Goal: Information Seeking & Learning: Learn about a topic

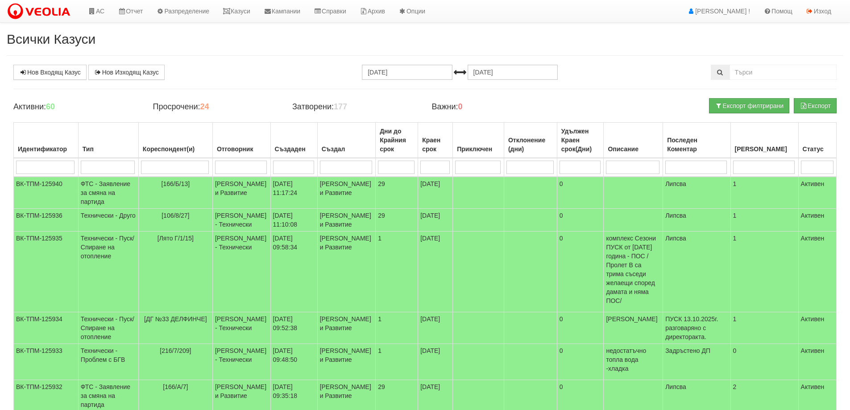
select select "40"
click at [244, 10] on link "Казуси" at bounding box center [236, 11] width 41 height 22
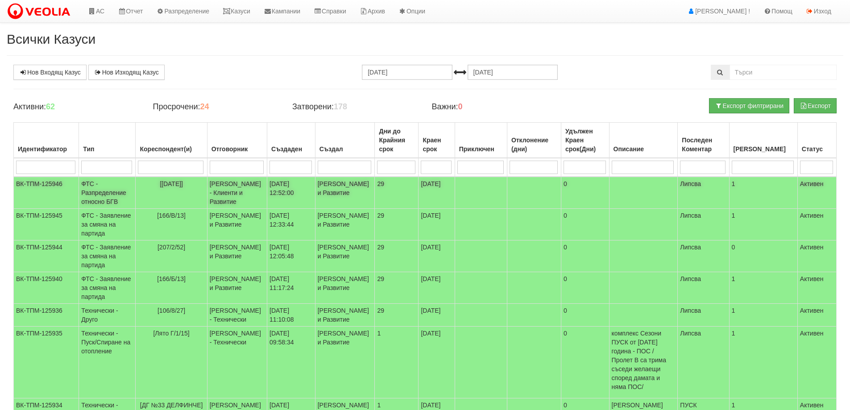
click at [104, 193] on td "ФТС - Разпределение относно БГВ" at bounding box center [107, 193] width 57 height 32
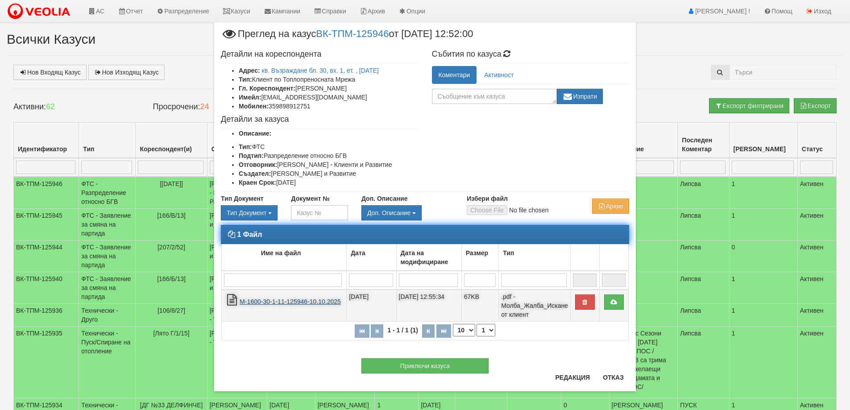
click at [294, 301] on link "М-1600-30-1-11-125946-10.10.2025" at bounding box center [290, 301] width 101 height 7
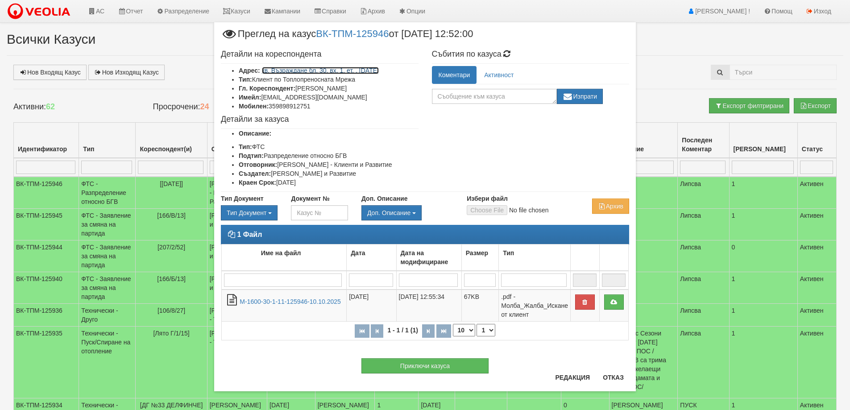
click at [319, 72] on link "кв. Възраждане бл. 30, вх. 1, ет. , ап. 11" at bounding box center [320, 70] width 117 height 7
click at [608, 379] on button "Отказ" at bounding box center [613, 377] width 32 height 14
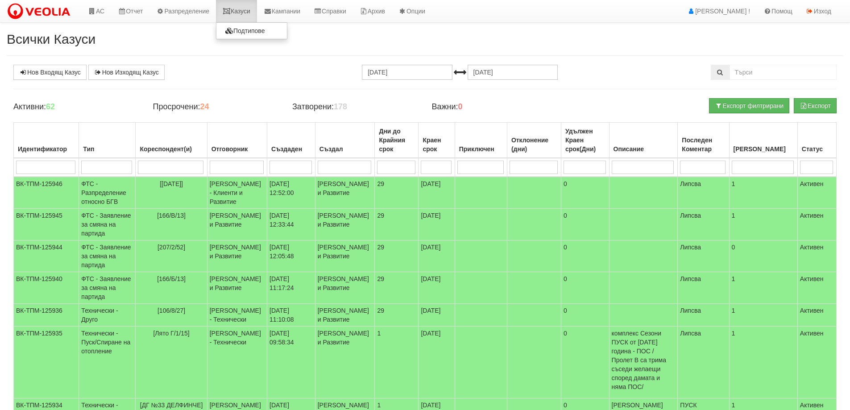
click at [242, 13] on link "Казуси" at bounding box center [236, 11] width 41 height 22
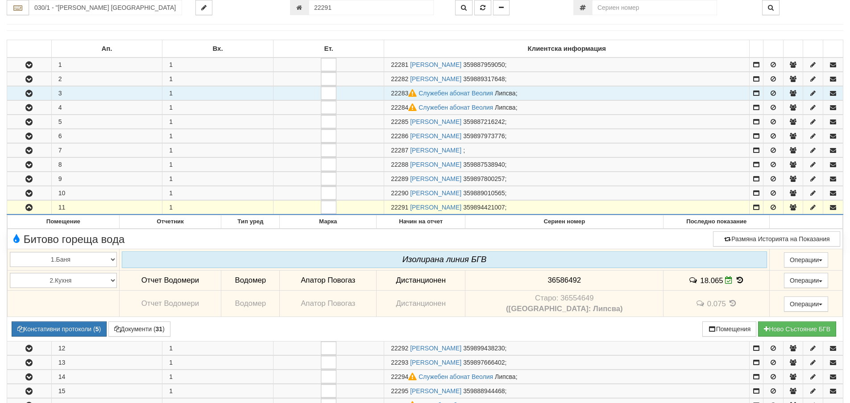
scroll to position [51, 0]
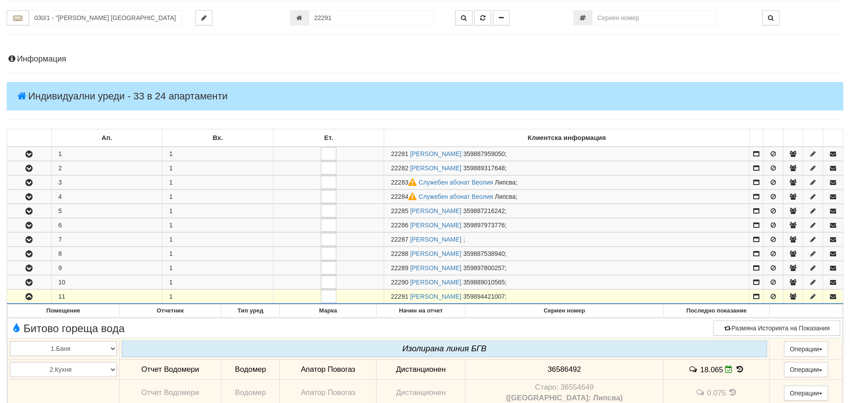
click at [44, 60] on h4 "Информация" at bounding box center [425, 59] width 836 height 9
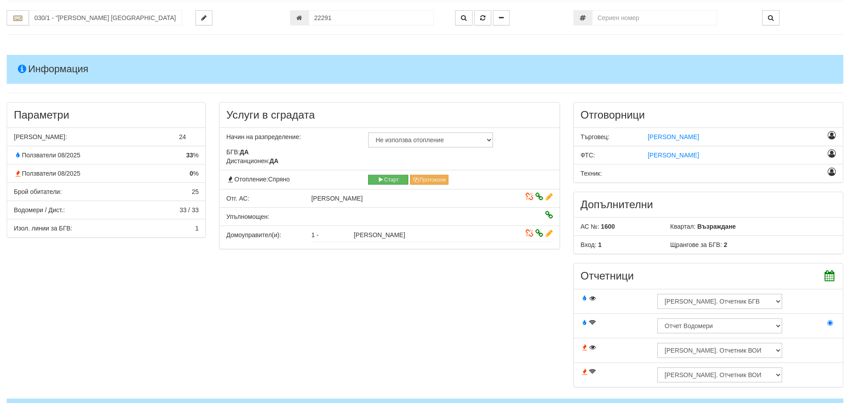
click at [56, 71] on h4 "Информация" at bounding box center [425, 69] width 836 height 29
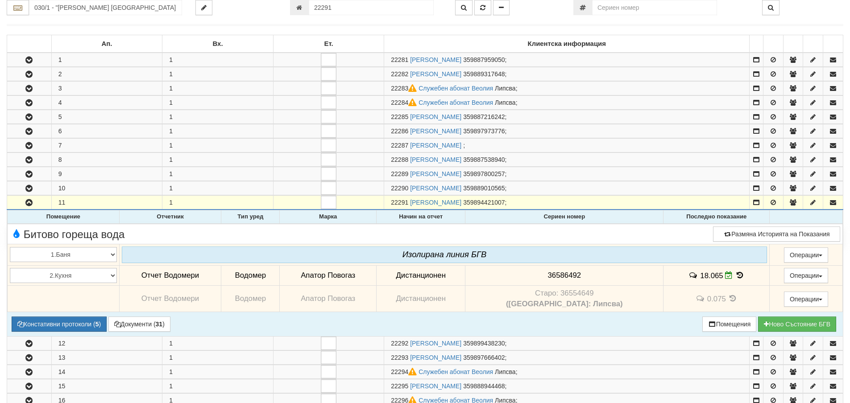
scroll to position [230, 0]
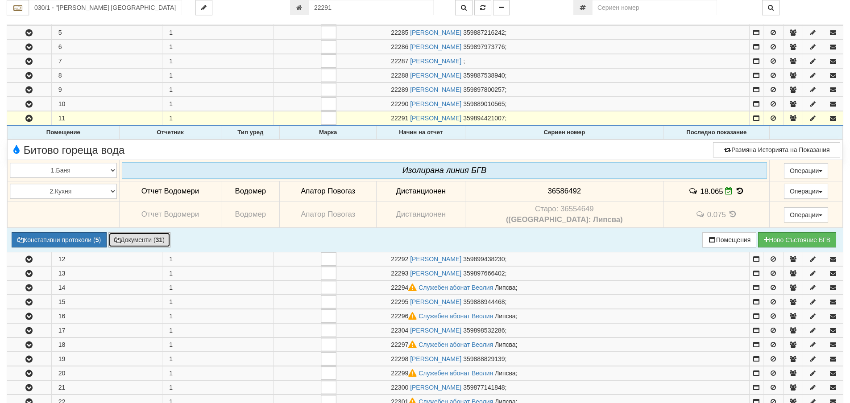
click at [157, 241] on button "Документи ( 31 )" at bounding box center [139, 239] width 62 height 15
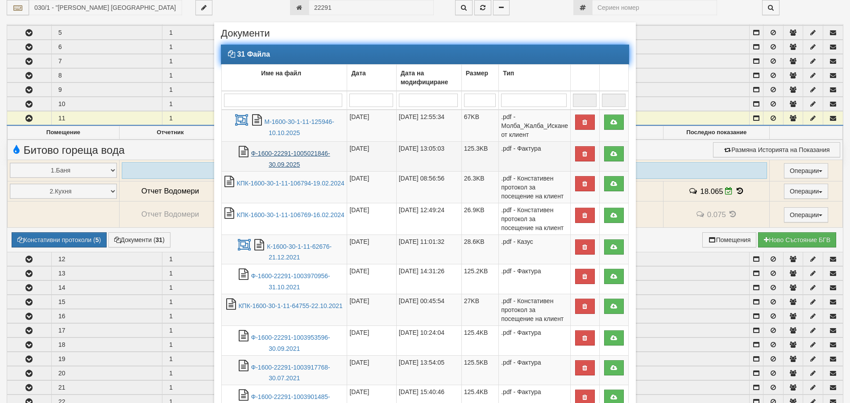
click at [276, 164] on link "Ф-1600-22291-1005021846-30.09.2025" at bounding box center [290, 159] width 79 height 18
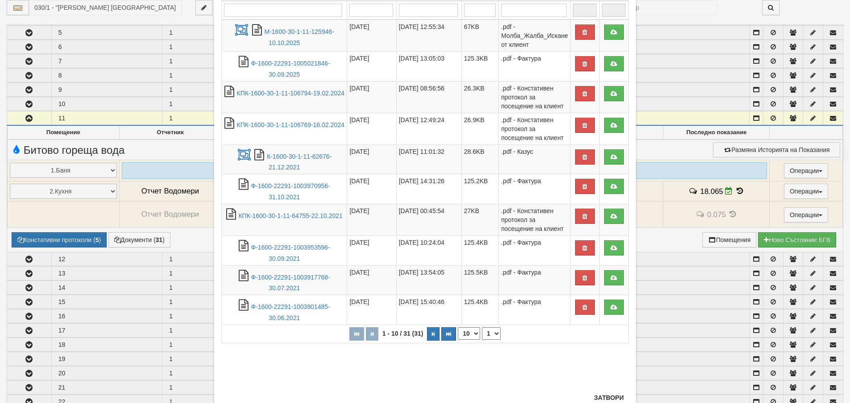
scroll to position [121, 0]
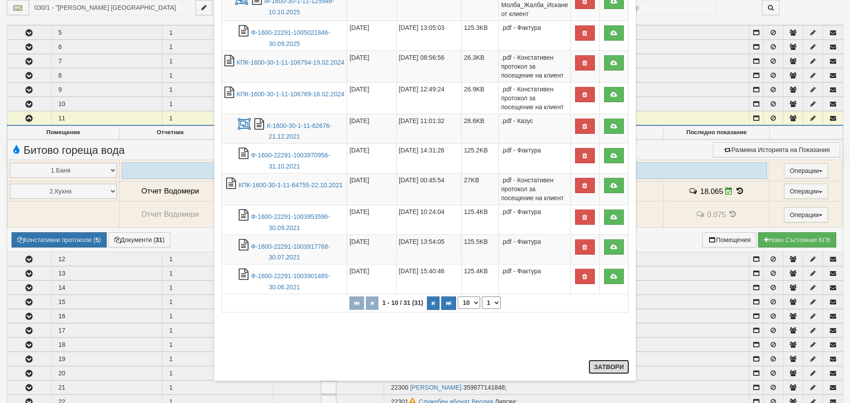
click at [601, 369] on button "Затвори" at bounding box center [608, 367] width 41 height 14
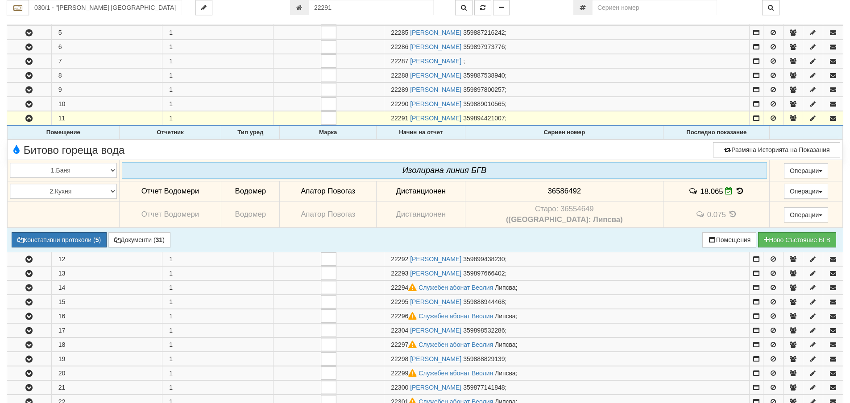
click at [735, 191] on icon at bounding box center [740, 191] width 10 height 8
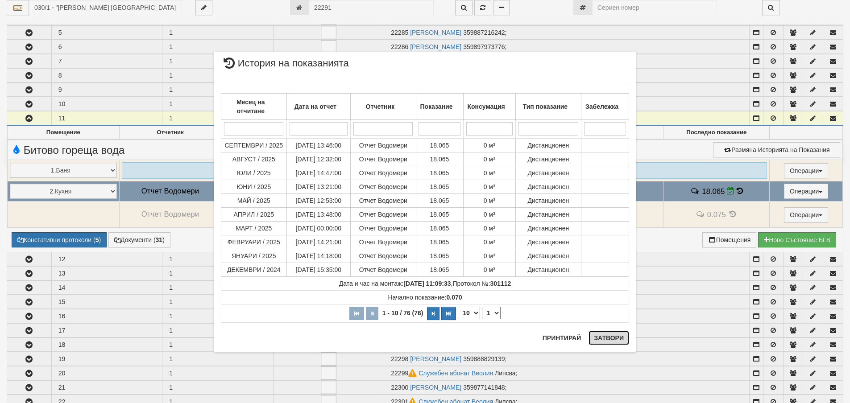
click at [613, 340] on button "Затвори" at bounding box center [608, 338] width 41 height 14
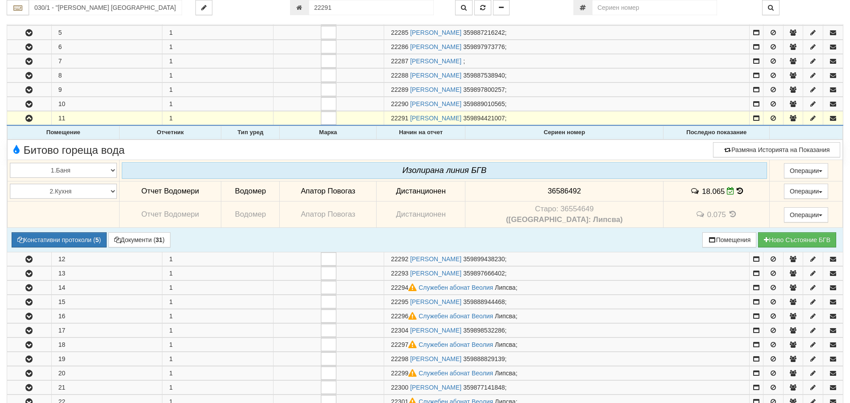
click at [736, 191] on icon at bounding box center [739, 191] width 6 height 8
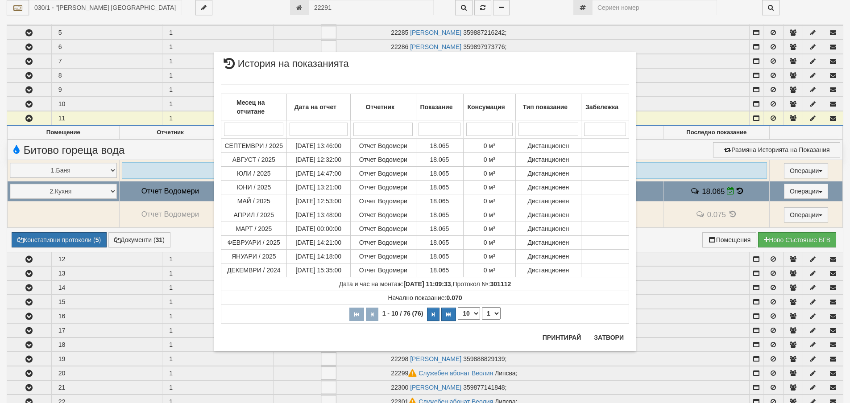
click at [475, 314] on select "10 20 30 40" at bounding box center [469, 313] width 22 height 12
select select "40"
click at [458, 320] on select "10 20 30 40" at bounding box center [469, 313] width 22 height 12
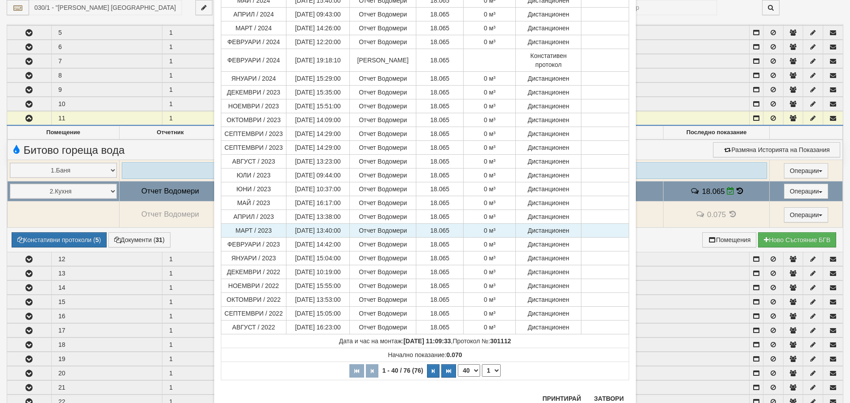
scroll to position [368, 0]
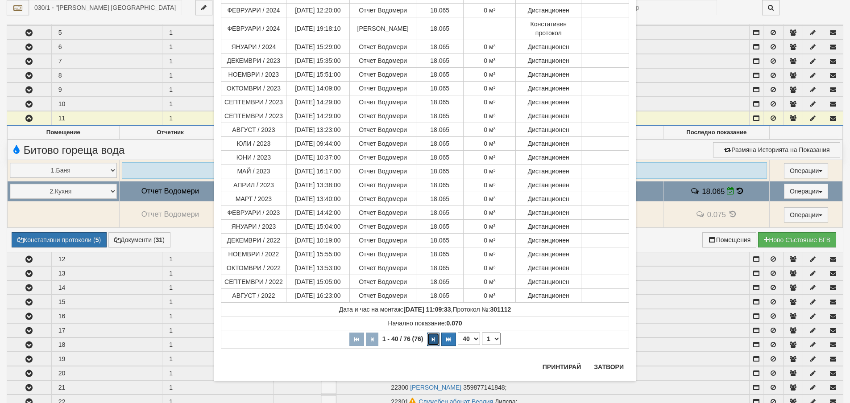
click at [432, 340] on icon "button" at bounding box center [433, 339] width 3 height 5
select select "2"
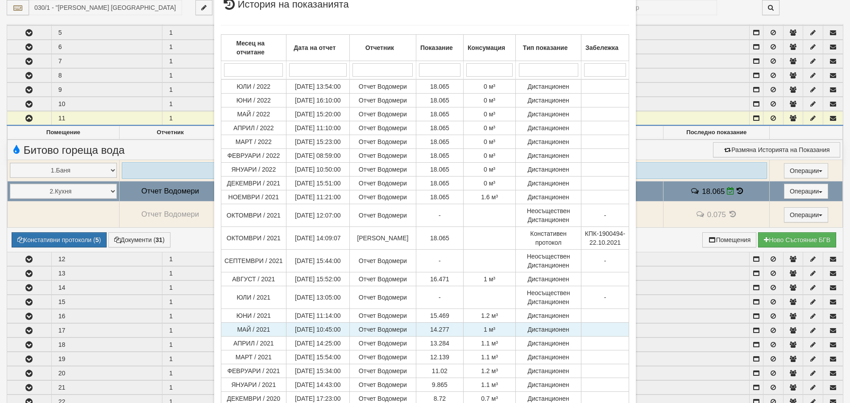
scroll to position [28, 0]
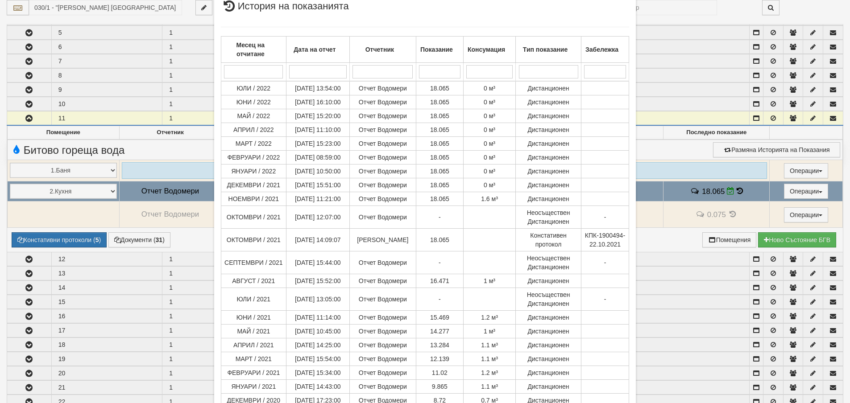
click at [680, 314] on div "× История на показанията Месец на отчитане Дата на отчет Отчетник Показание Кон…" at bounding box center [425, 343] width 522 height 743
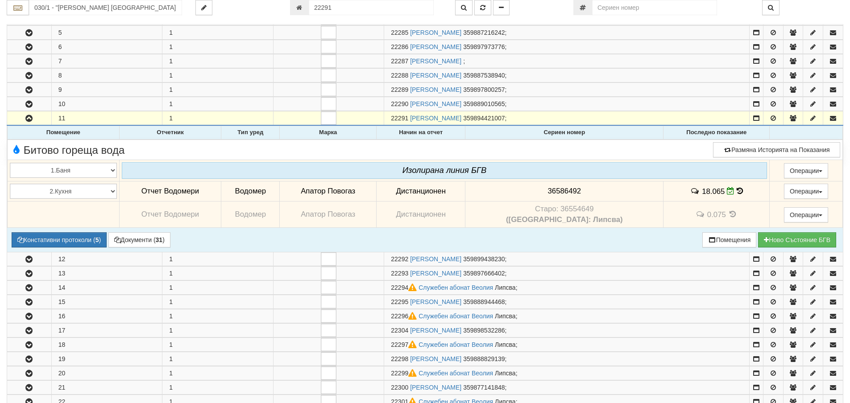
click at [736, 190] on icon at bounding box center [739, 191] width 6 height 8
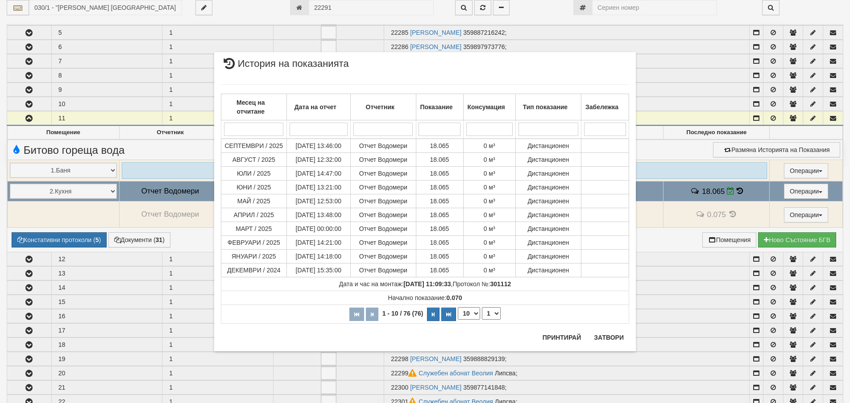
click at [475, 314] on select "10 20 30 40" at bounding box center [469, 313] width 22 height 12
select select "40"
click at [458, 320] on select "10 20 30 40" at bounding box center [469, 313] width 22 height 12
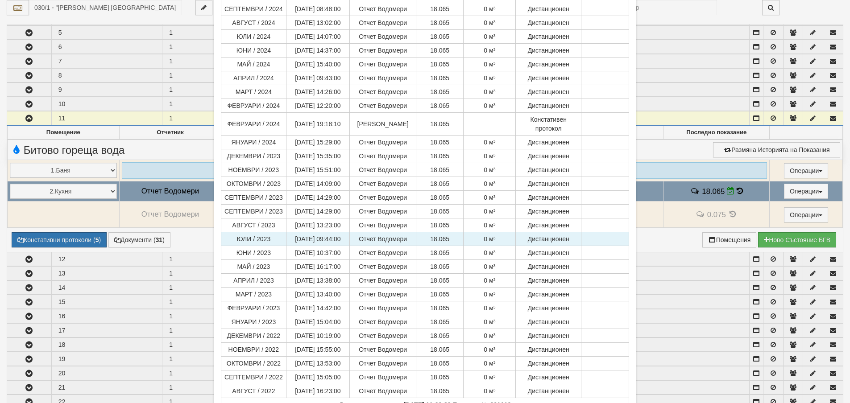
scroll to position [357, 0]
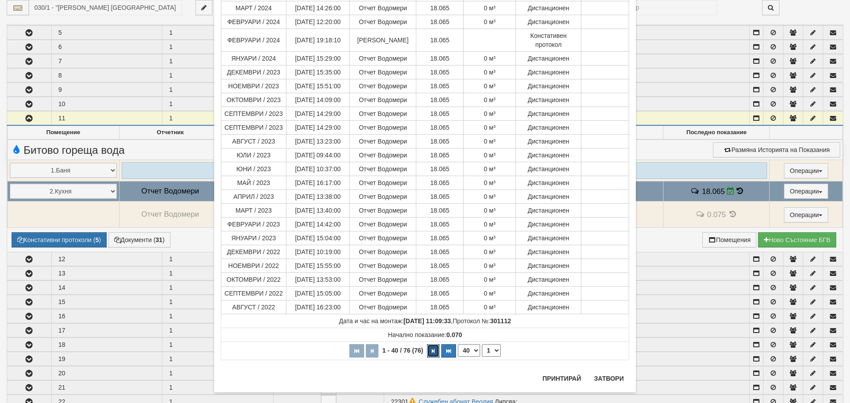
click at [433, 351] on button "button" at bounding box center [433, 350] width 12 height 13
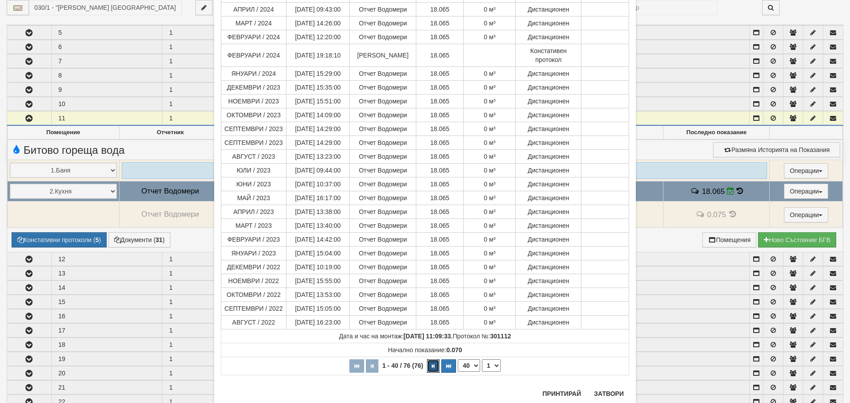
select select "2"
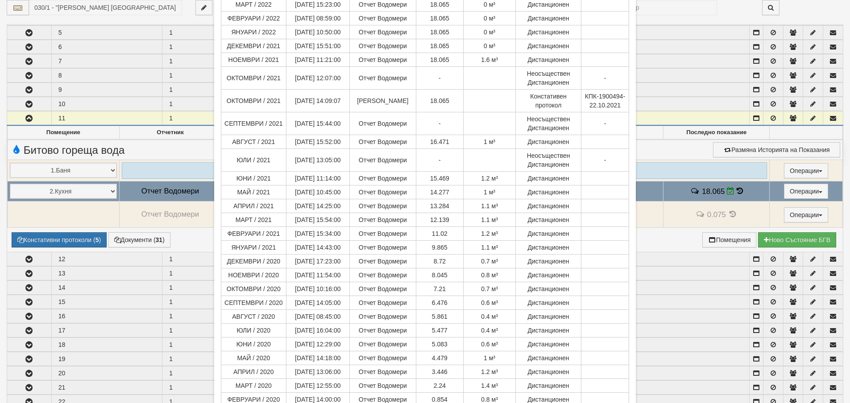
scroll to position [340, 0]
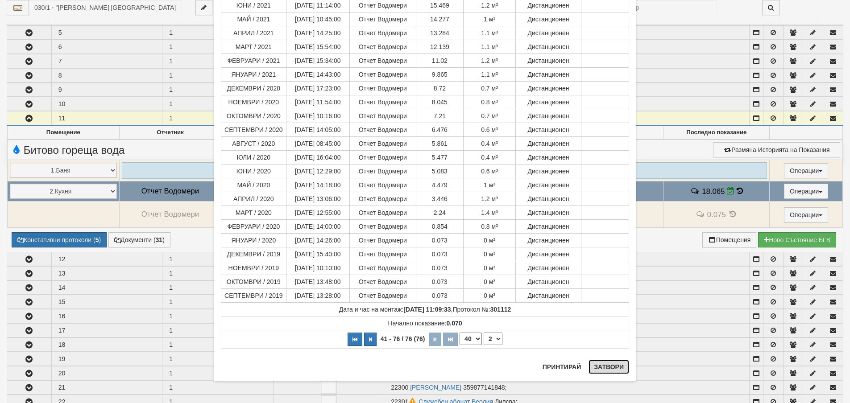
click at [611, 364] on button "Затвори" at bounding box center [608, 367] width 41 height 14
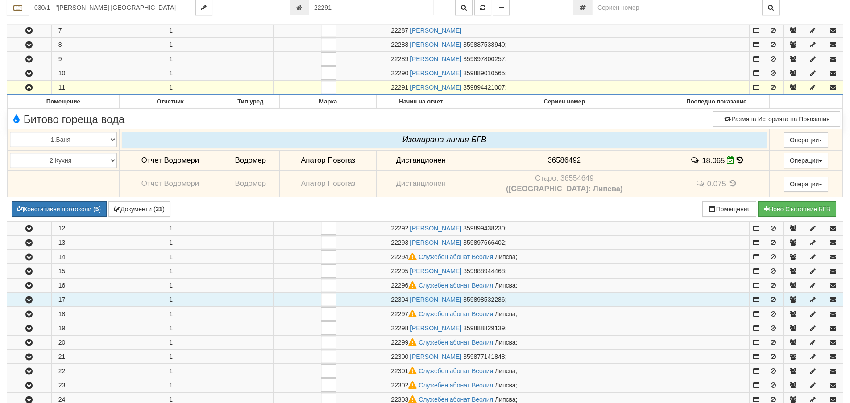
scroll to position [274, 0]
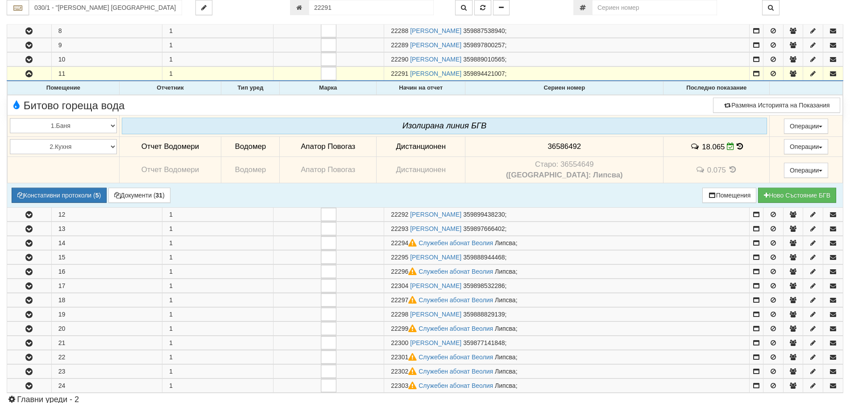
click at [736, 144] on icon at bounding box center [739, 147] width 6 height 8
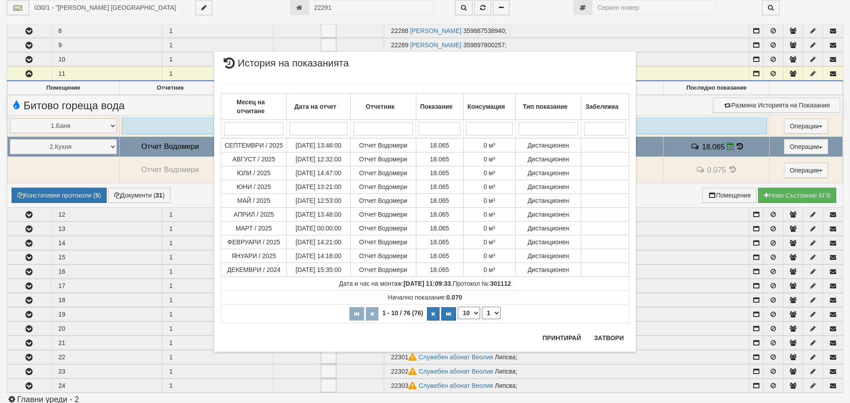
click at [474, 314] on select "10 20 30 40" at bounding box center [469, 313] width 22 height 12
select select "40"
click at [458, 319] on select "10 20 30 40" at bounding box center [469, 313] width 22 height 12
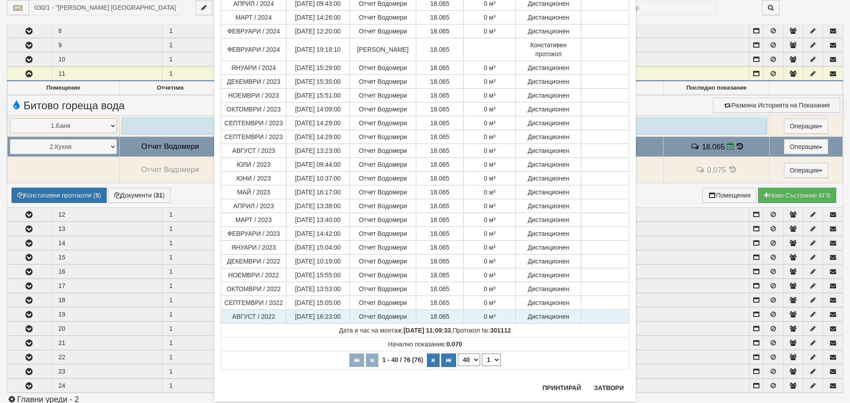
scroll to position [368, 0]
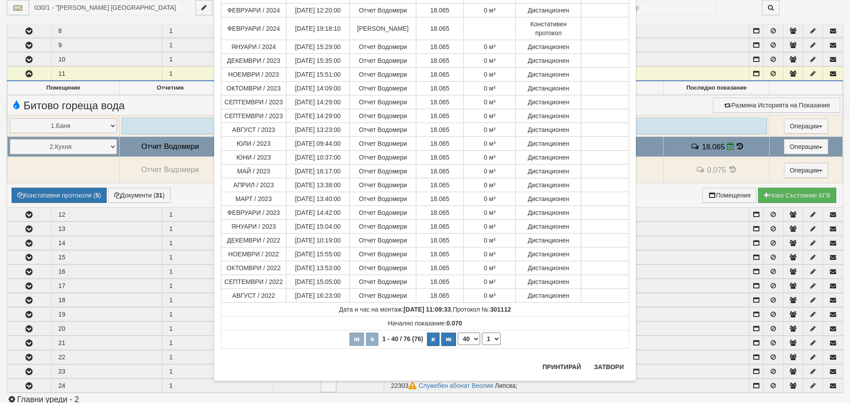
click at [473, 339] on select "10 20 30 40" at bounding box center [469, 339] width 22 height 12
click at [432, 338] on icon "button" at bounding box center [433, 339] width 3 height 5
select select "2"
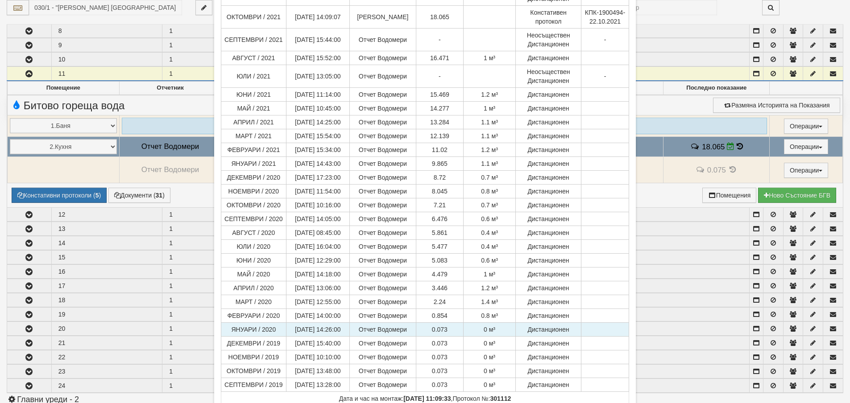
scroll to position [340, 0]
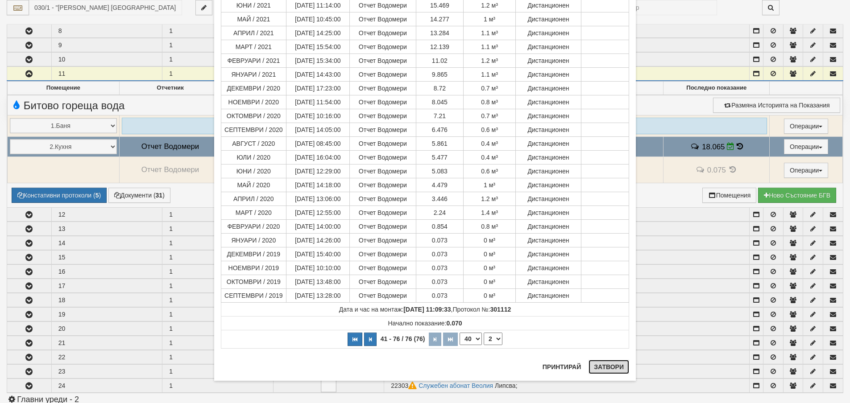
click at [614, 370] on button "Затвори" at bounding box center [608, 367] width 41 height 14
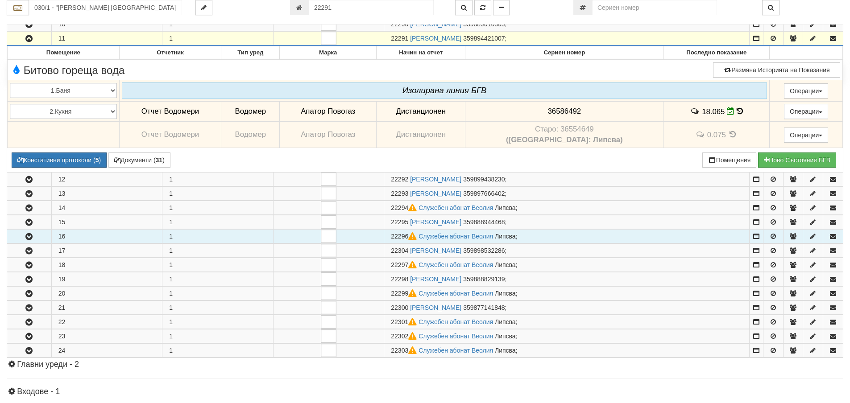
scroll to position [408, 0]
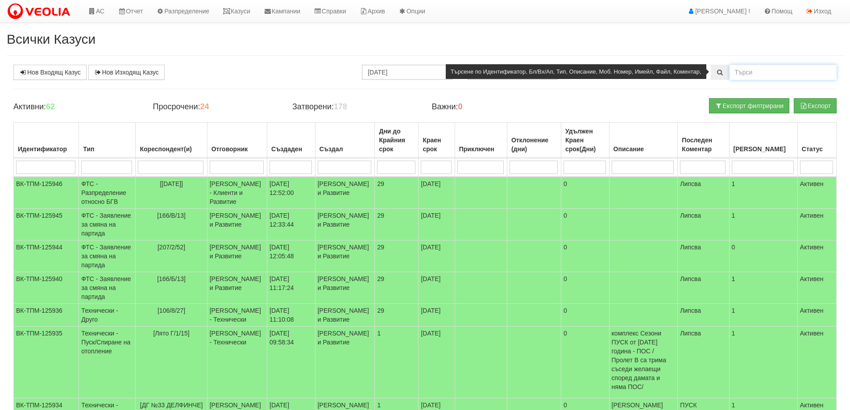
click at [746, 70] on input "text" at bounding box center [782, 72] width 107 height 15
type input "152/1/48"
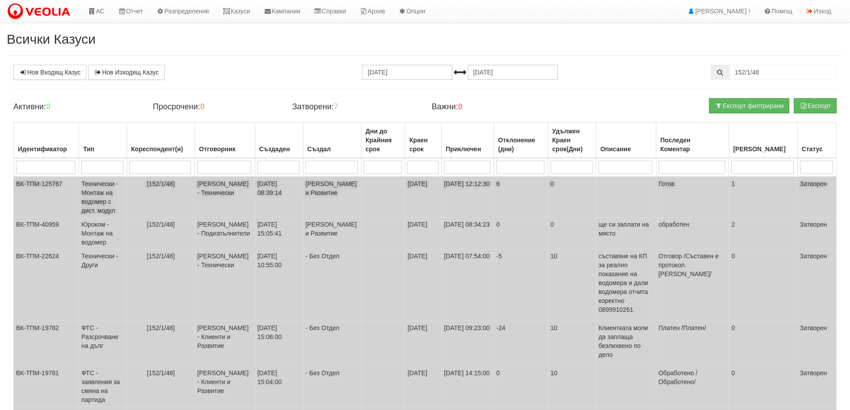
click at [113, 194] on td "Технически - Монтаж на водомер с дист. модул" at bounding box center [103, 197] width 48 height 41
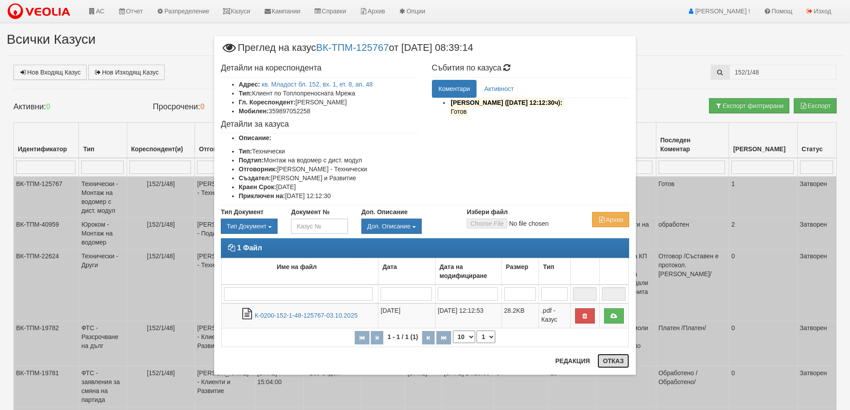
click at [616, 358] on button "Отказ" at bounding box center [613, 361] width 32 height 14
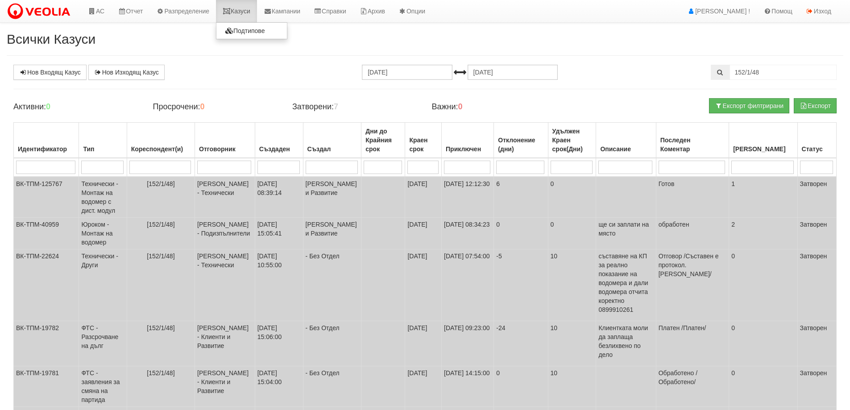
click at [242, 13] on link "Казуси" at bounding box center [236, 11] width 41 height 22
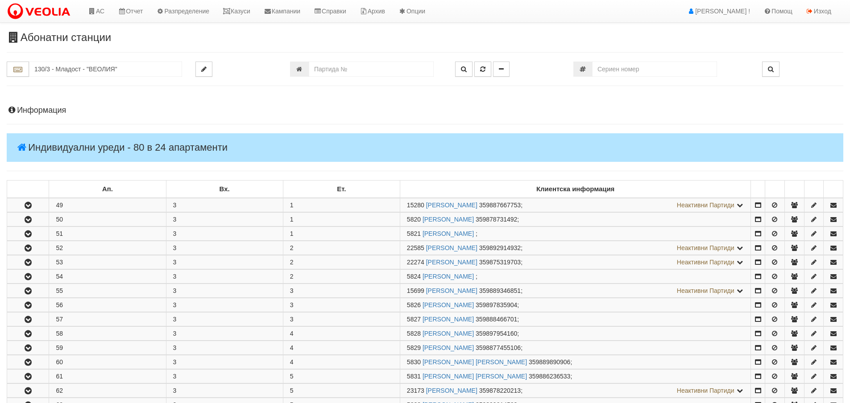
scroll to position [178, 0]
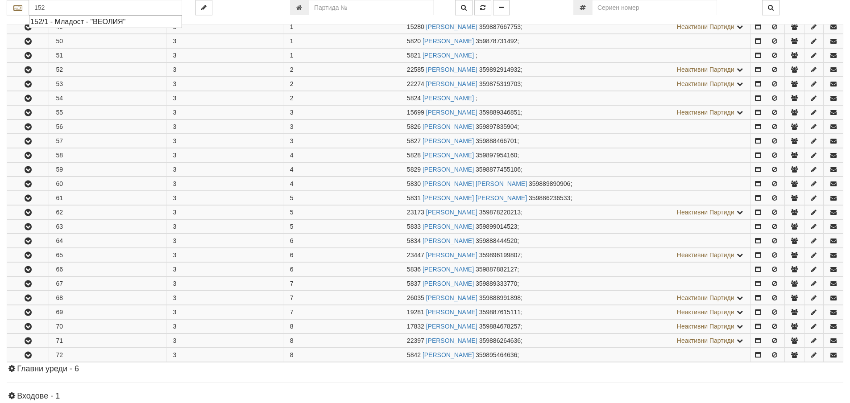
click at [80, 21] on div "152/1 - Младост - "ВЕОЛИЯ"" at bounding box center [105, 22] width 150 height 10
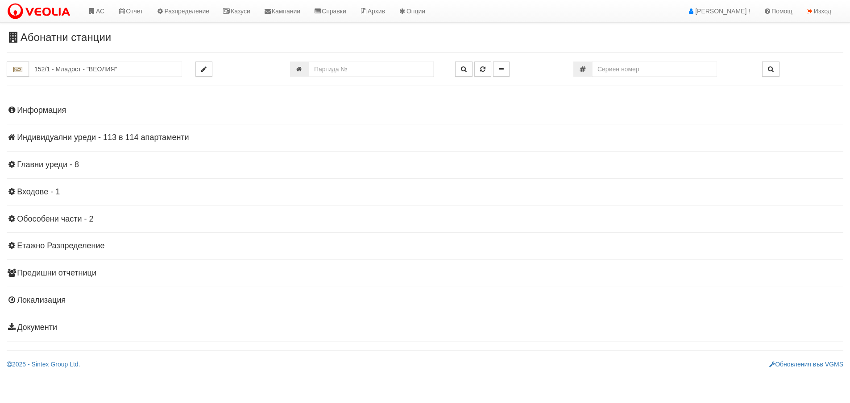
scroll to position [0, 0]
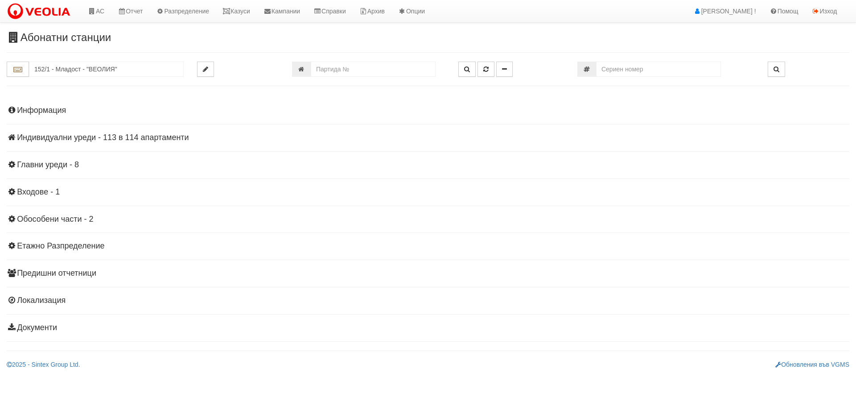
click at [133, 136] on h4 "Индивидуални уреди - 113 в 114 апартаменти" at bounding box center [428, 137] width 843 height 9
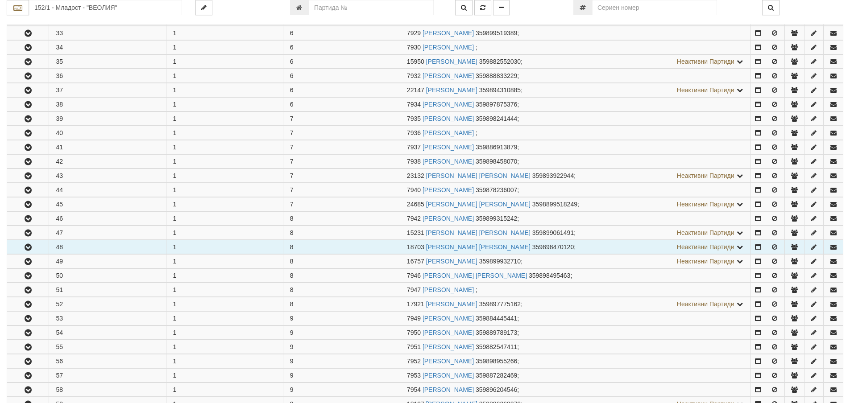
scroll to position [758, 0]
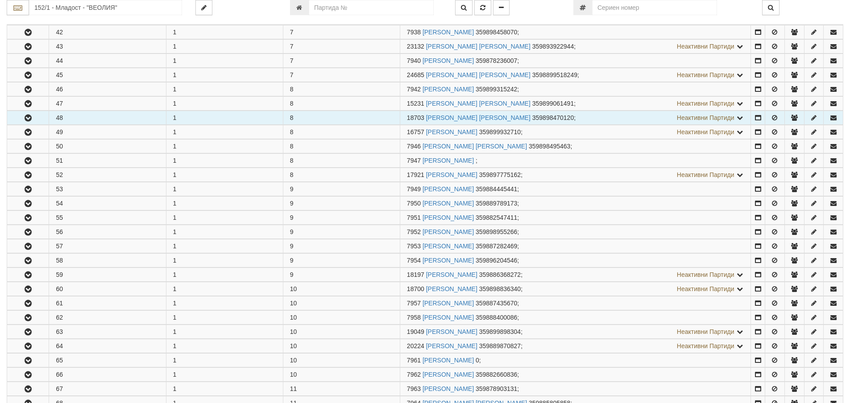
click at [27, 120] on icon "button" at bounding box center [28, 118] width 11 height 6
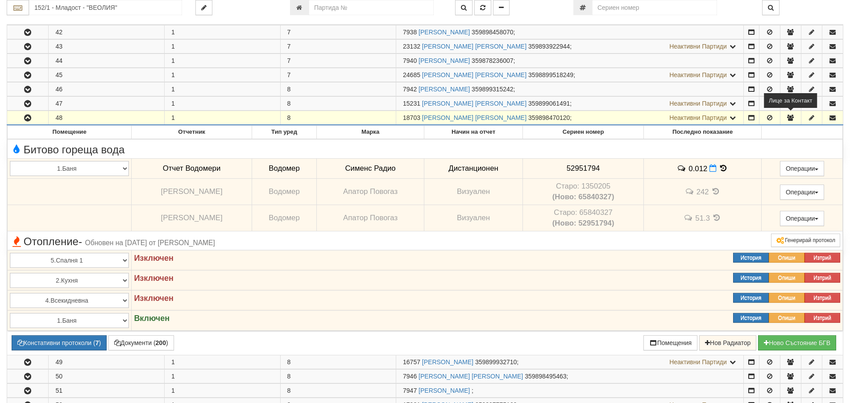
click at [793, 116] on icon "button" at bounding box center [790, 118] width 8 height 6
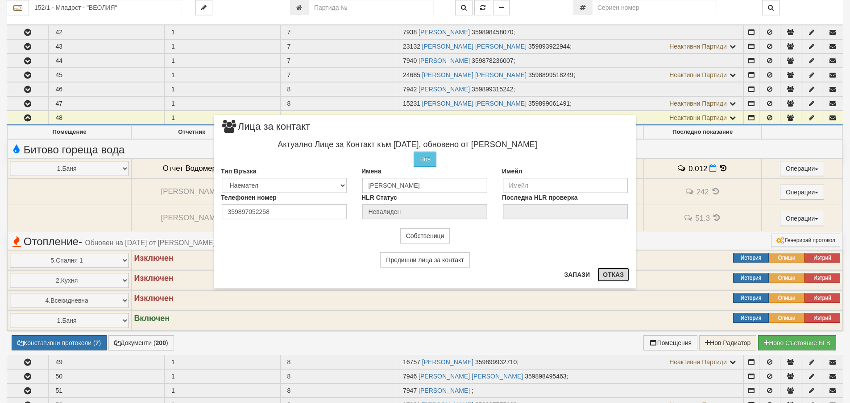
click at [615, 276] on button "Отказ" at bounding box center [613, 275] width 32 height 14
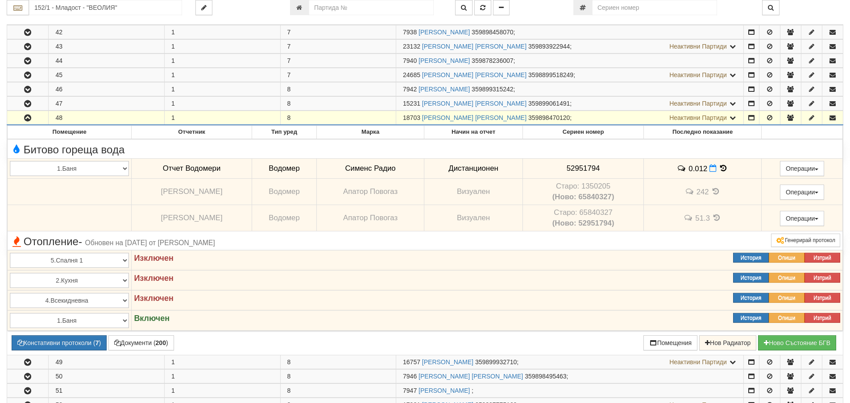
click at [686, 117] on span "Неактивни Партиди" at bounding box center [698, 117] width 58 height 7
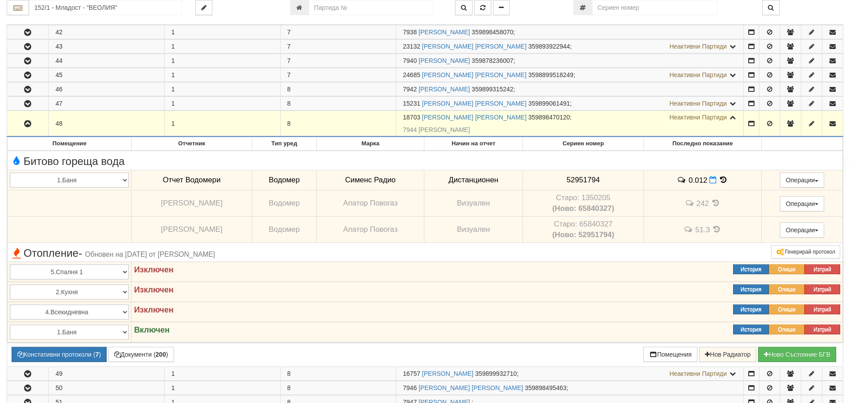
click at [686, 117] on span "Неактивни Партиди" at bounding box center [698, 117] width 58 height 7
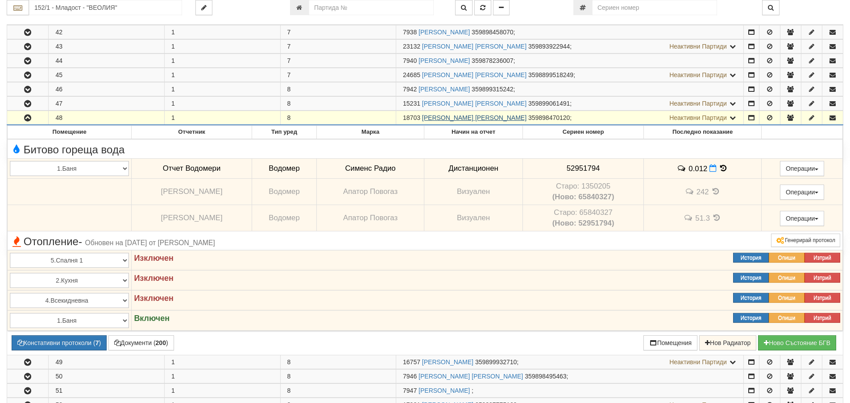
click at [441, 117] on link "ДИМИТРИЧКА МИХАЙЛОВА ТОДОРОВА" at bounding box center [474, 117] width 104 height 7
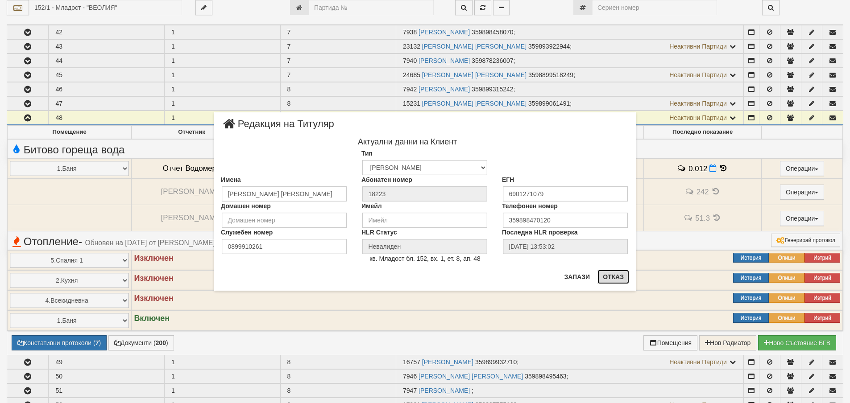
click at [610, 278] on button "Отказ" at bounding box center [613, 277] width 32 height 14
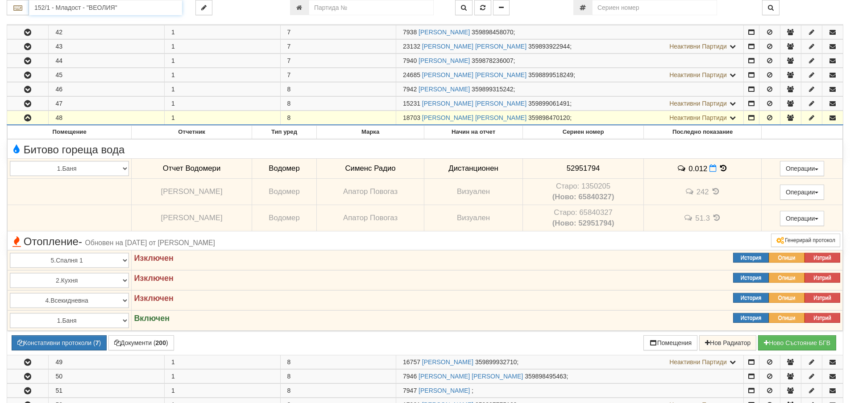
click at [57, 10] on input "152/1 - Младост - "ВЕОЛИЯ"" at bounding box center [105, 7] width 153 height 15
click at [54, 24] on div "120/1 - Младост - "ВЕОЛИЯ"" at bounding box center [105, 22] width 150 height 10
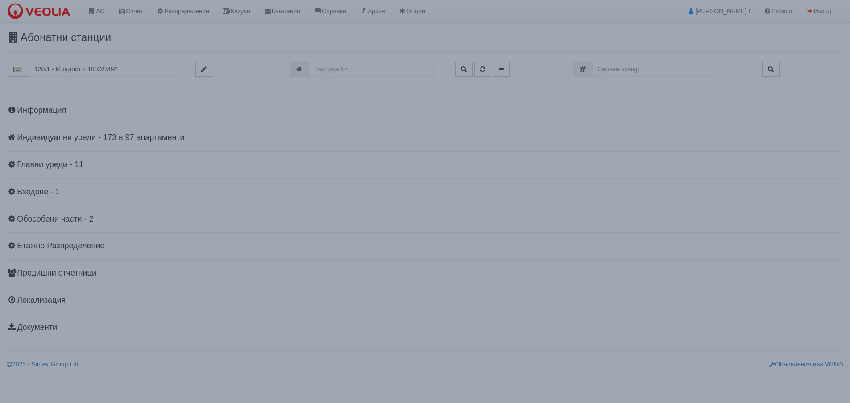
scroll to position [0, 0]
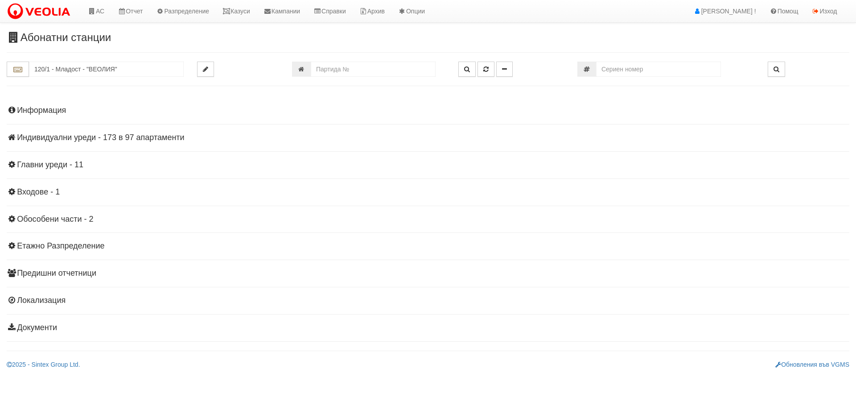
click at [139, 137] on h4 "Индивидуални уреди - 173 в 97 апартаменти" at bounding box center [428, 137] width 843 height 9
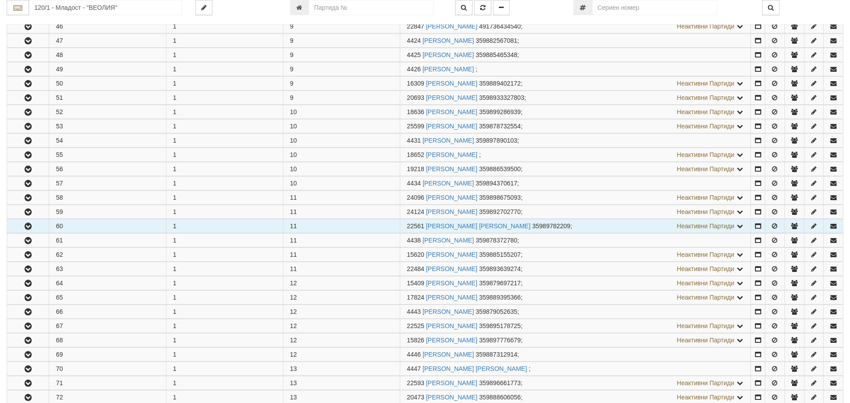
scroll to position [848, 0]
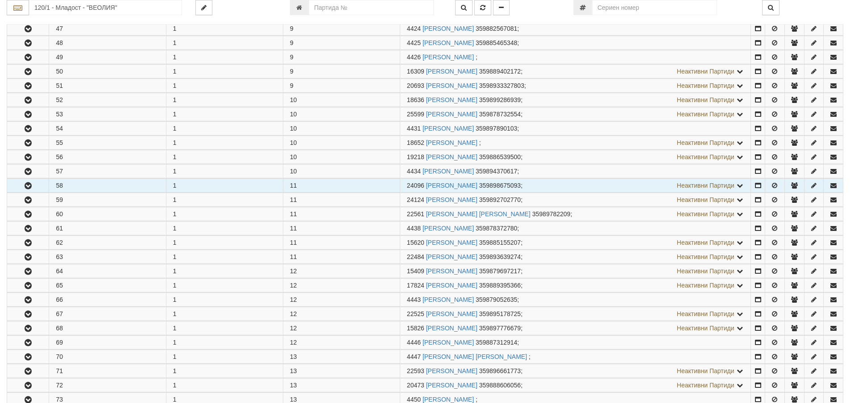
click at [29, 184] on icon "button" at bounding box center [28, 186] width 11 height 6
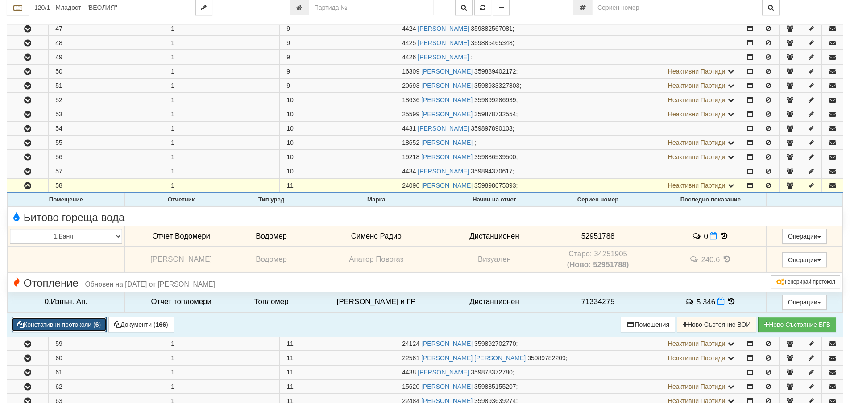
click at [89, 326] on button "Констативни протоколи ( 6 )" at bounding box center [59, 324] width 95 height 15
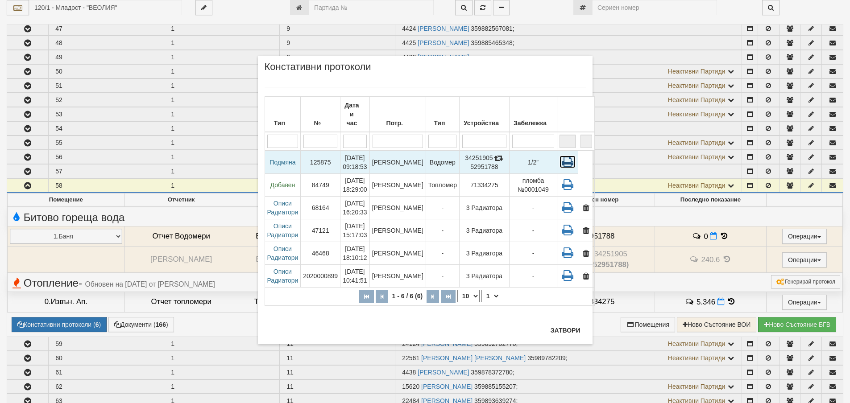
click at [559, 156] on icon at bounding box center [567, 162] width 16 height 12
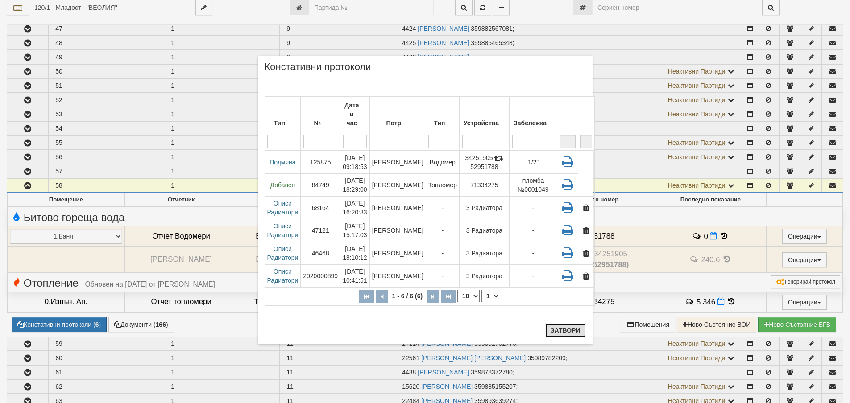
drag, startPoint x: 560, startPoint y: 327, endPoint x: 523, endPoint y: 344, distance: 40.7
click at [560, 328] on button "Затвори" at bounding box center [565, 330] width 41 height 14
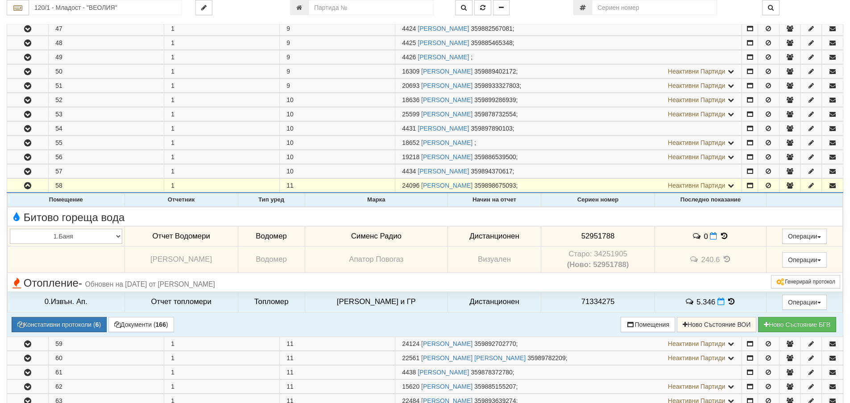
click at [723, 260] on icon at bounding box center [727, 260] width 10 height 8
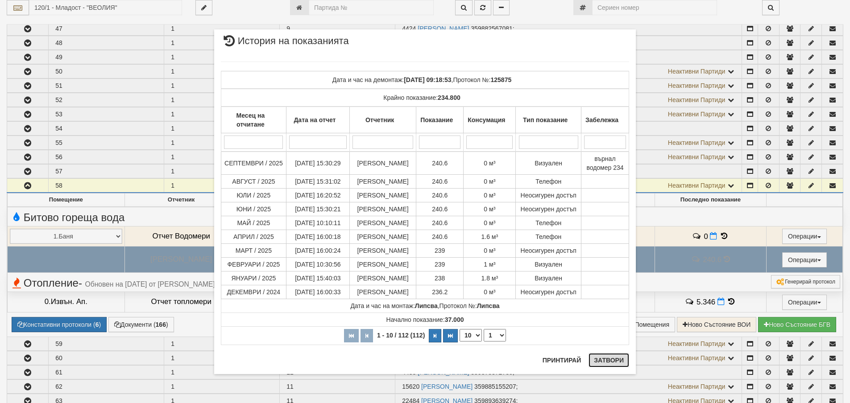
click at [607, 360] on button "Затвори" at bounding box center [608, 360] width 41 height 14
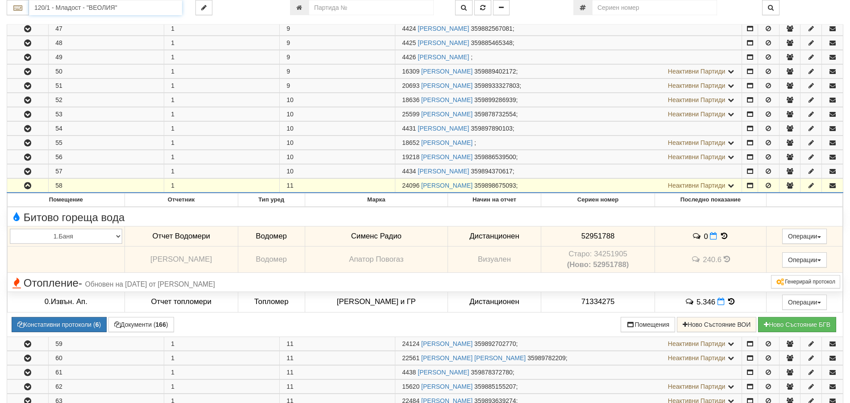
click at [44, 6] on input "120/1 - Младост - "ВЕОЛИЯ"" at bounding box center [105, 7] width 153 height 15
click at [56, 21] on div "119/1 - Младост - "ВЕОЛИЯ"" at bounding box center [105, 22] width 150 height 10
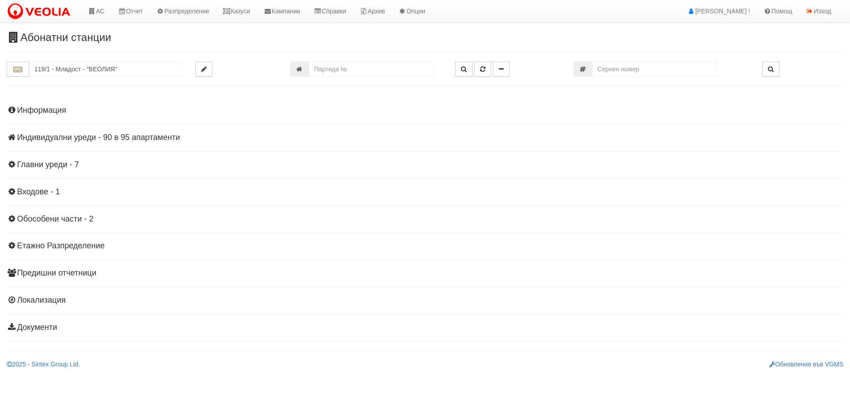
scroll to position [0, 0]
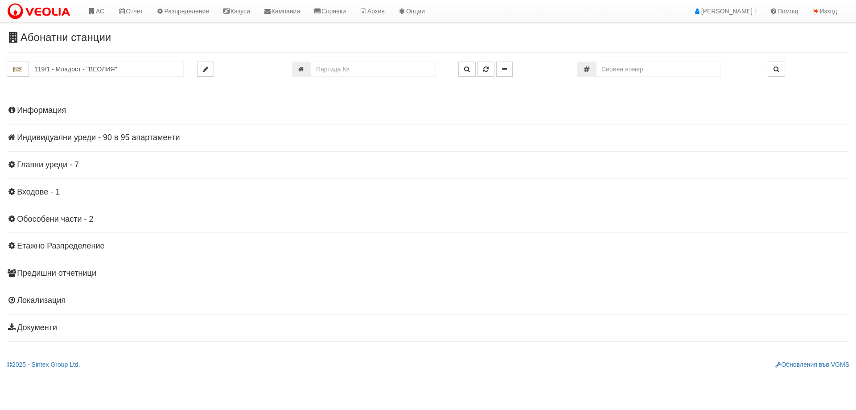
click at [90, 137] on h4 "Индивидуални уреди - 90 в 95 апартаменти" at bounding box center [428, 137] width 843 height 9
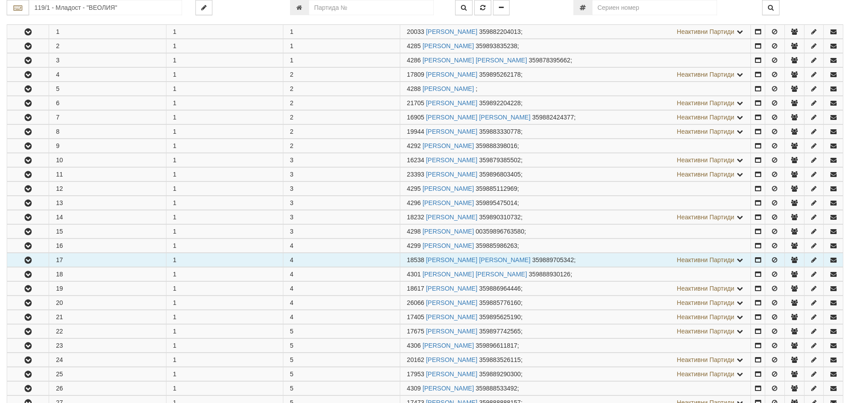
scroll to position [223, 0]
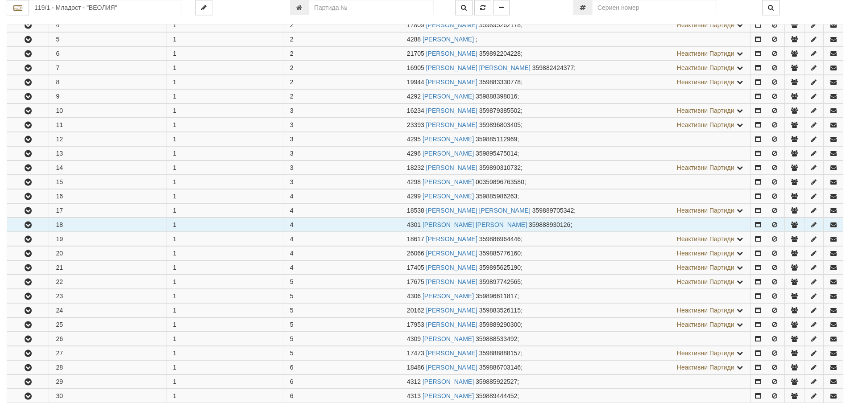
click at [26, 227] on icon "button" at bounding box center [28, 225] width 11 height 6
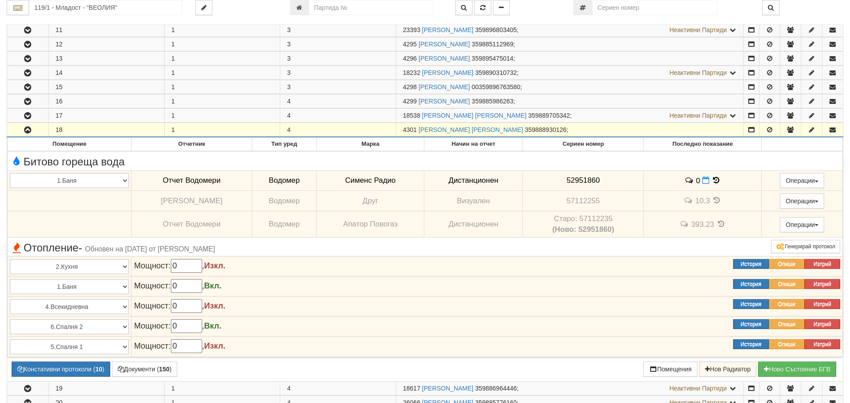
scroll to position [401, 0]
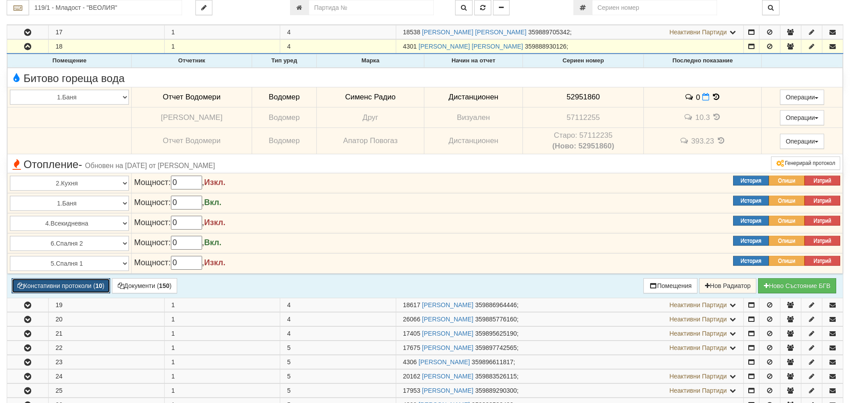
click at [70, 283] on button "Констативни протоколи ( 10 )" at bounding box center [61, 285] width 99 height 15
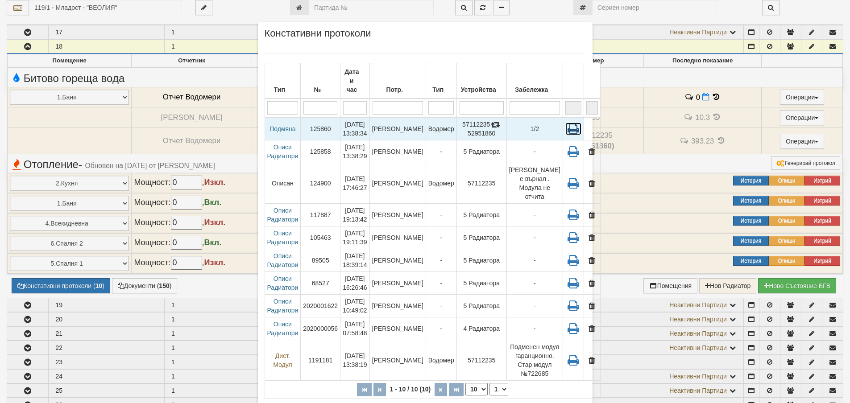
click at [565, 123] on icon at bounding box center [573, 129] width 16 height 12
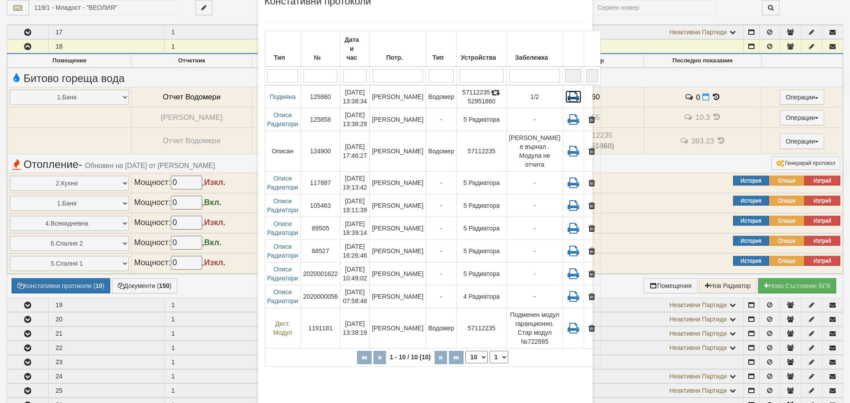
scroll to position [75, 0]
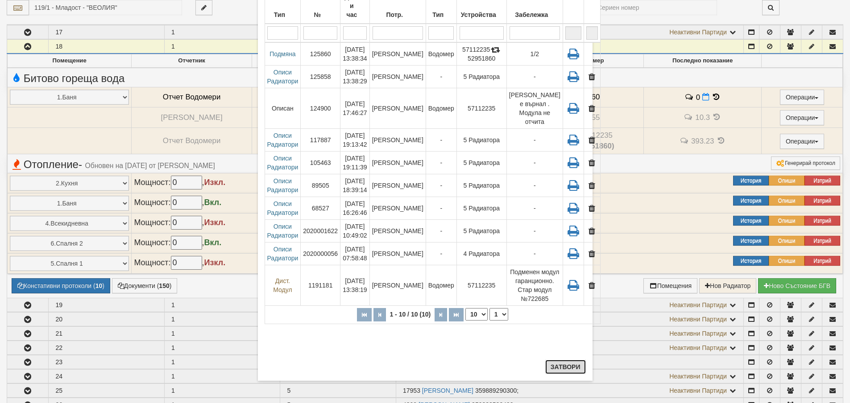
click at [559, 368] on button "Затвори" at bounding box center [565, 367] width 41 height 14
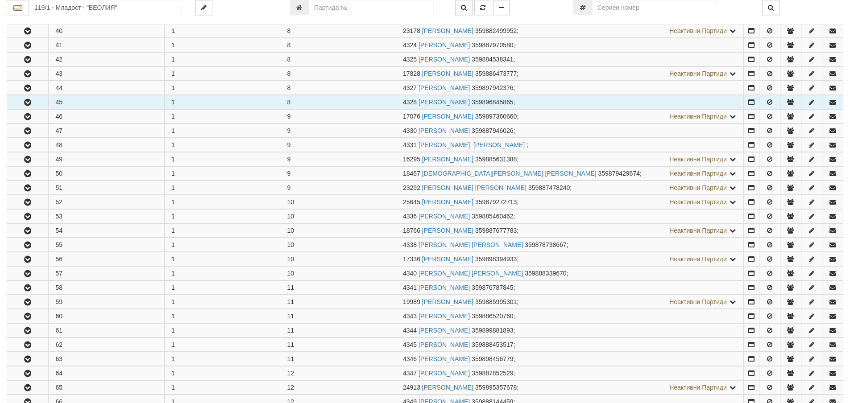
scroll to position [937, 0]
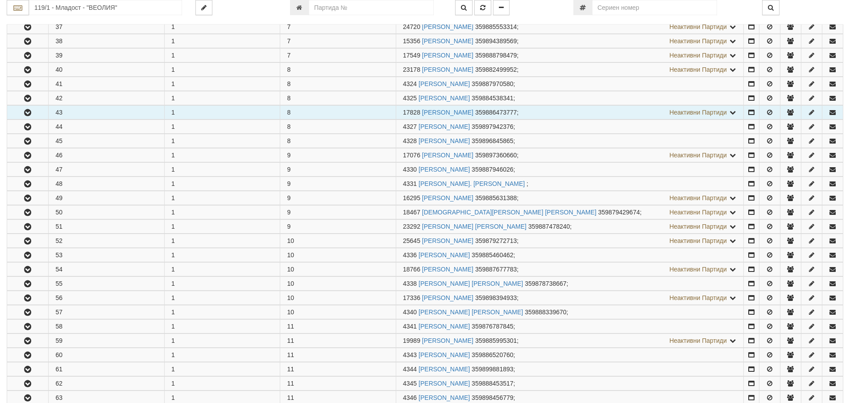
click at [28, 112] on icon "button" at bounding box center [27, 113] width 11 height 6
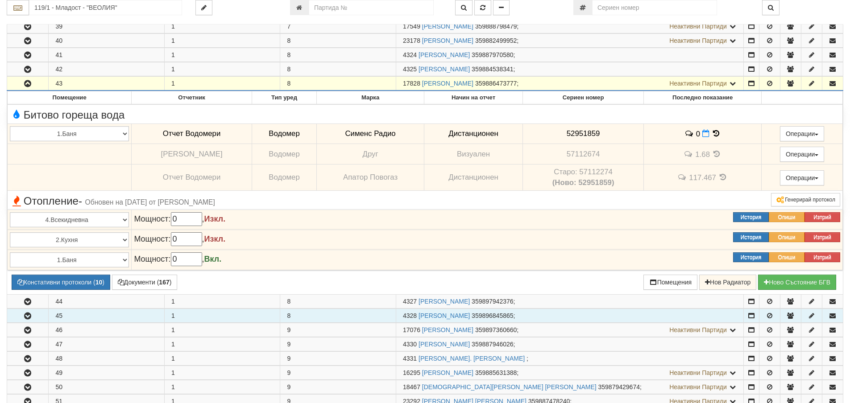
scroll to position [981, 0]
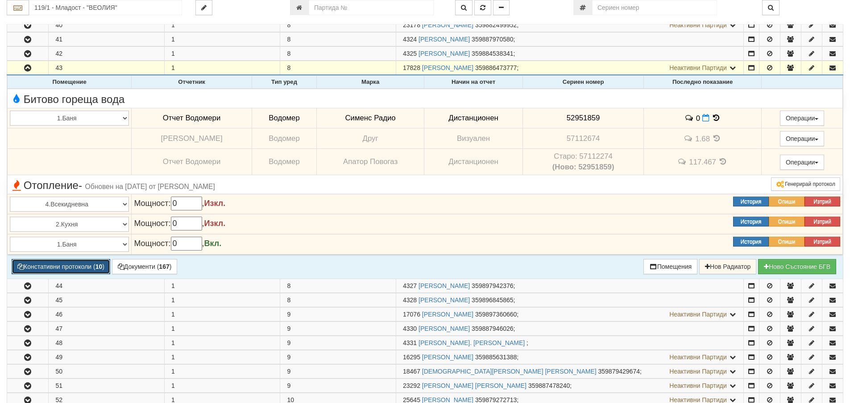
click at [64, 270] on button "Констативни протоколи ( 10 )" at bounding box center [61, 266] width 99 height 15
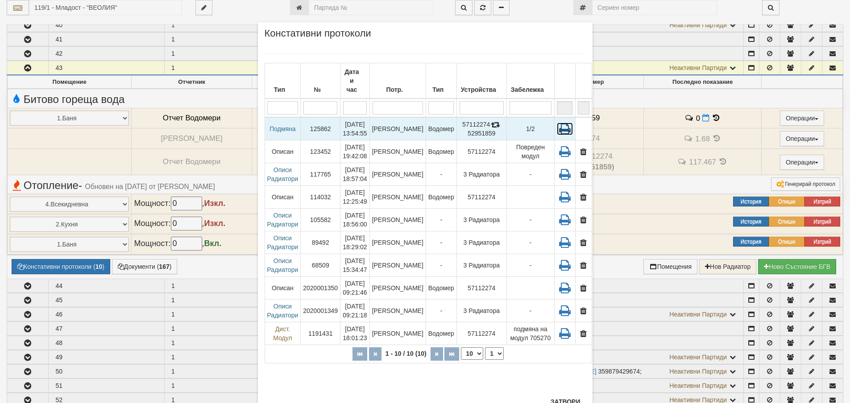
click at [557, 123] on icon at bounding box center [565, 129] width 16 height 12
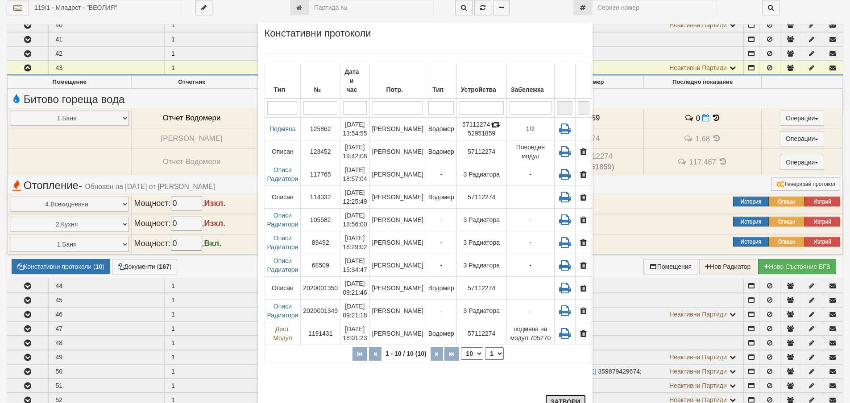
click at [566, 401] on button "Затвори" at bounding box center [565, 402] width 41 height 14
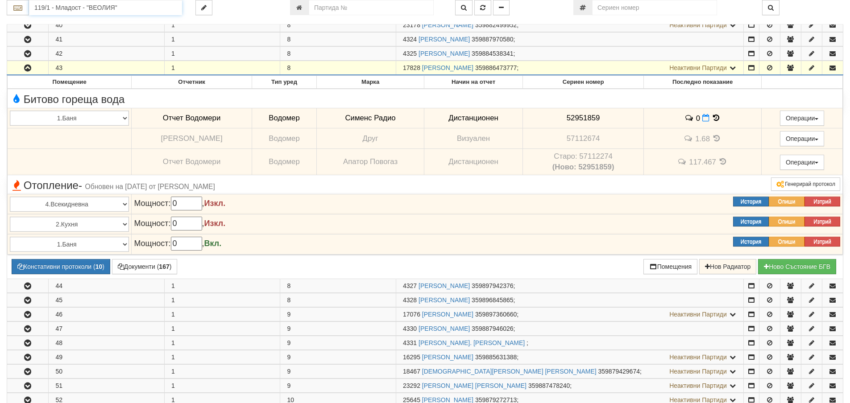
click at [80, 6] on input "119/1 - Младост - "ВЕОЛИЯ"" at bounding box center [105, 7] width 153 height 15
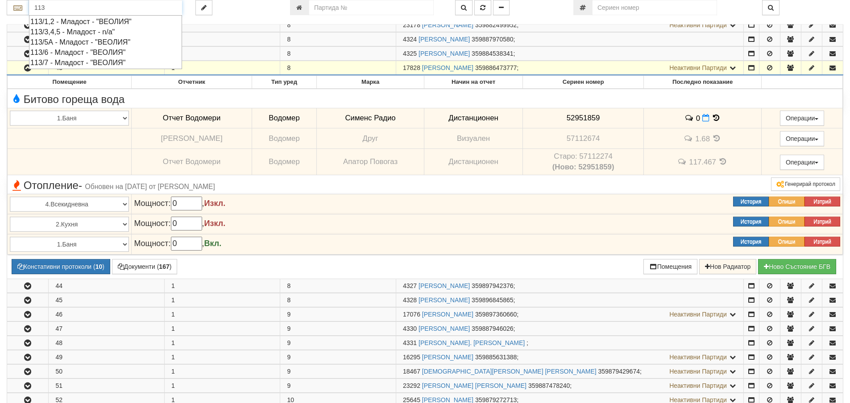
click at [77, 22] on div "113/1,2 - Младост - "ВЕОЛИЯ"" at bounding box center [105, 22] width 150 height 10
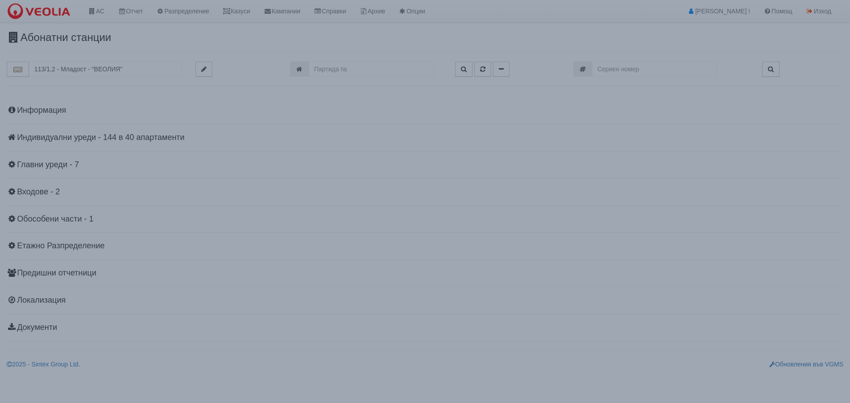
scroll to position [0, 0]
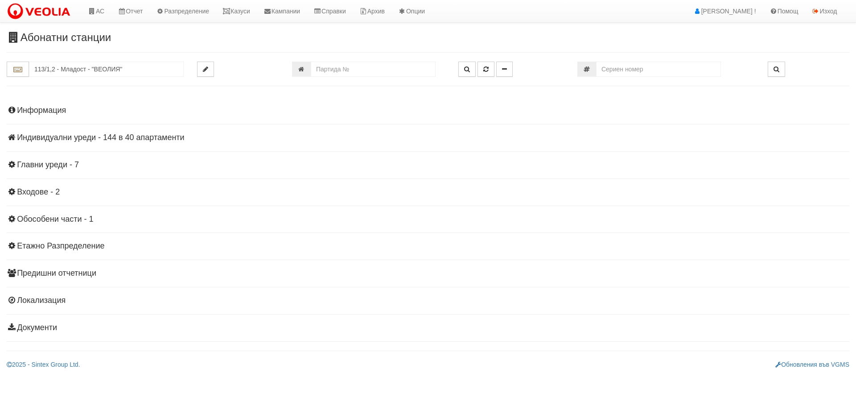
click at [25, 107] on h4 "Информация" at bounding box center [428, 110] width 843 height 9
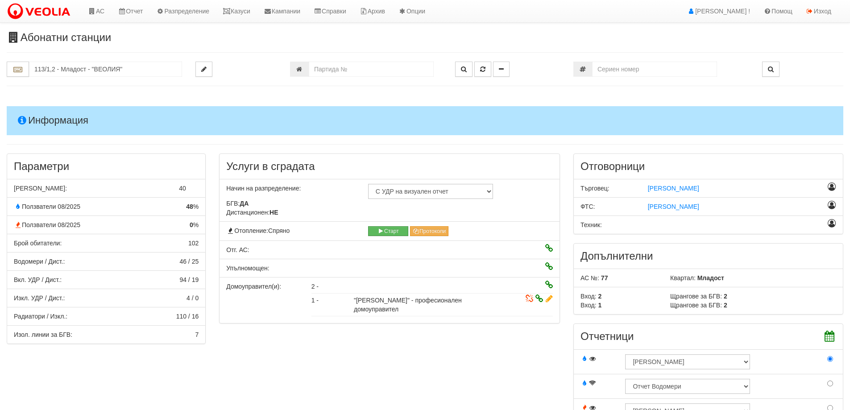
click at [61, 123] on h4 "Информация" at bounding box center [425, 120] width 836 height 29
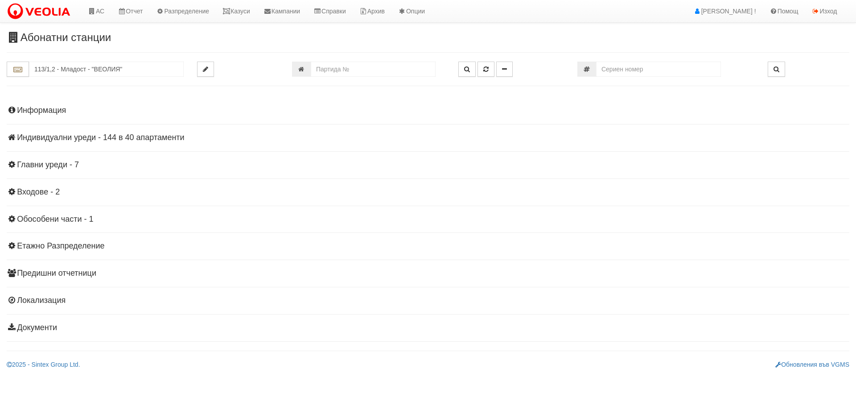
click at [54, 139] on h4 "Индивидуални уреди - 144 в 40 апартаменти" at bounding box center [428, 137] width 843 height 9
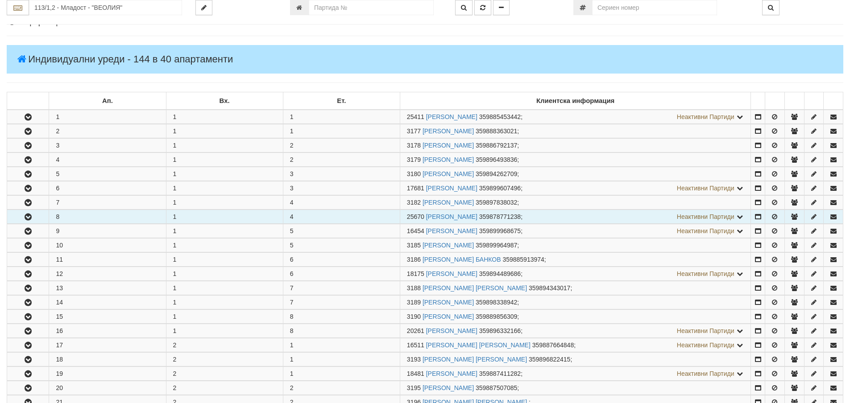
scroll to position [89, 0]
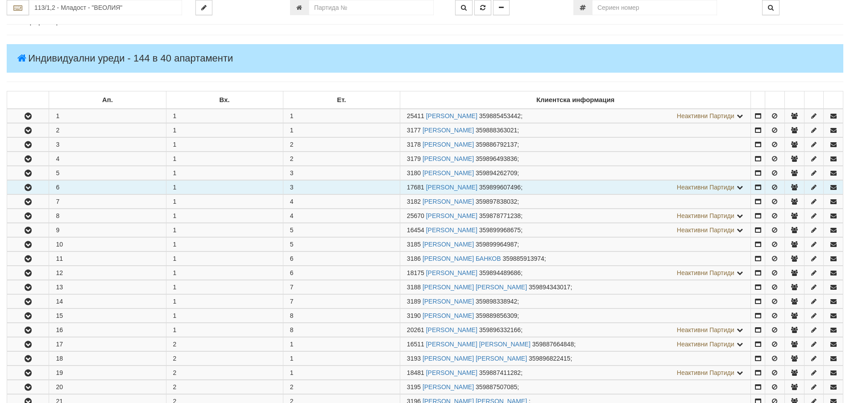
click at [28, 186] on icon "button" at bounding box center [28, 188] width 11 height 6
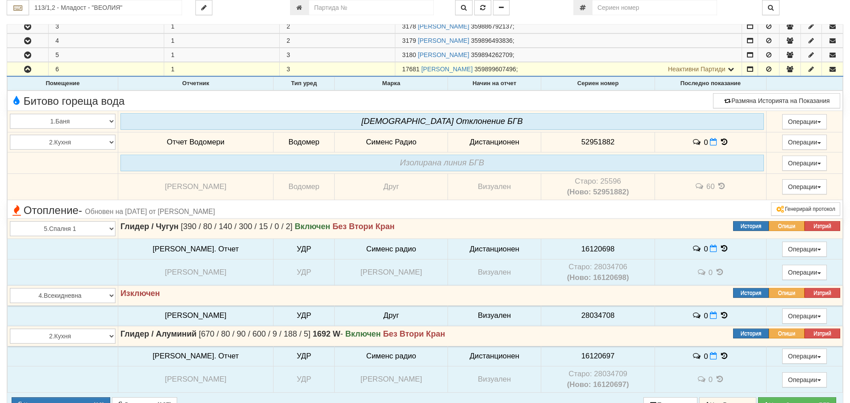
scroll to position [223, 0]
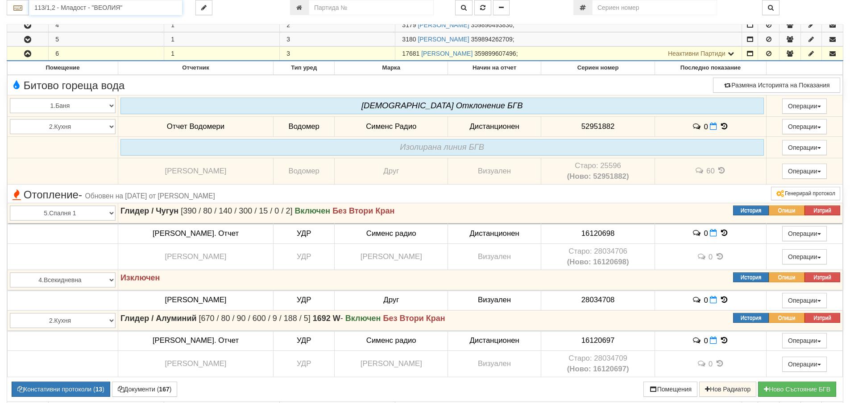
click at [68, 9] on input "113/1,2 - Младост - "ВЕОЛИЯ"" at bounding box center [105, 7] width 153 height 15
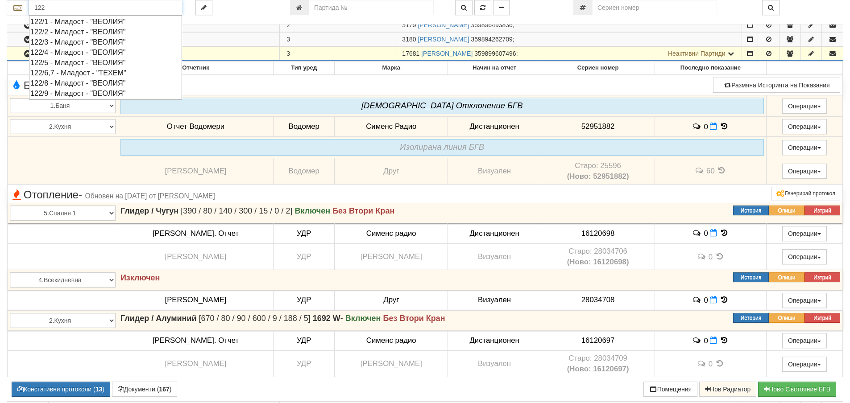
click at [67, 20] on div "122/1 - Младост - "ВЕОЛИЯ"" at bounding box center [105, 22] width 150 height 10
type input "122/1 - Младост - "ВЕОЛИЯ""
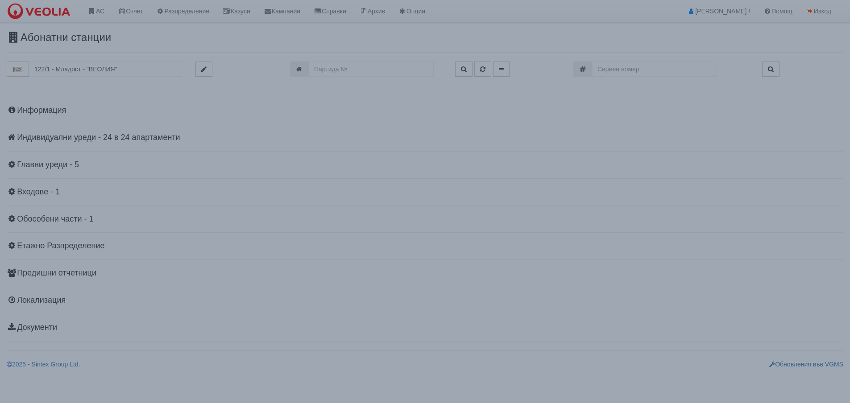
scroll to position [0, 0]
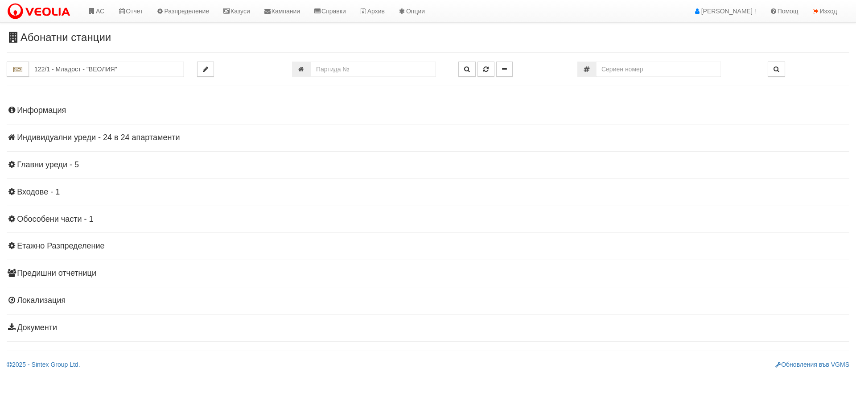
drag, startPoint x: 122, startPoint y: 134, endPoint x: 131, endPoint y: 169, distance: 36.4
click at [122, 134] on h4 "Индивидуални уреди - 24 в 24 апартаменти" at bounding box center [428, 137] width 843 height 9
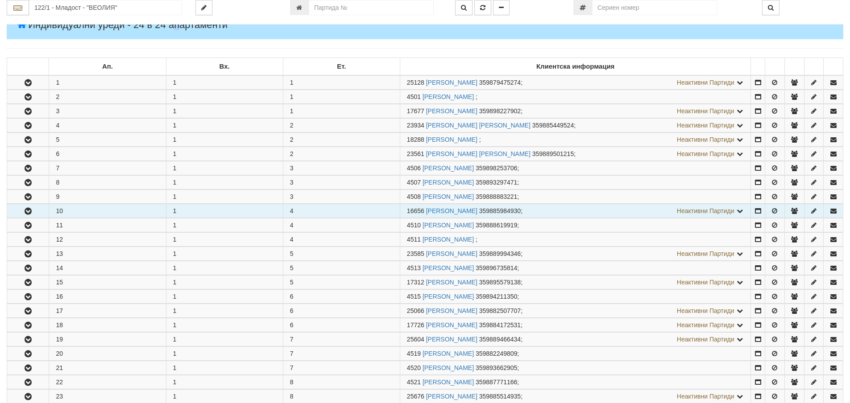
scroll to position [134, 0]
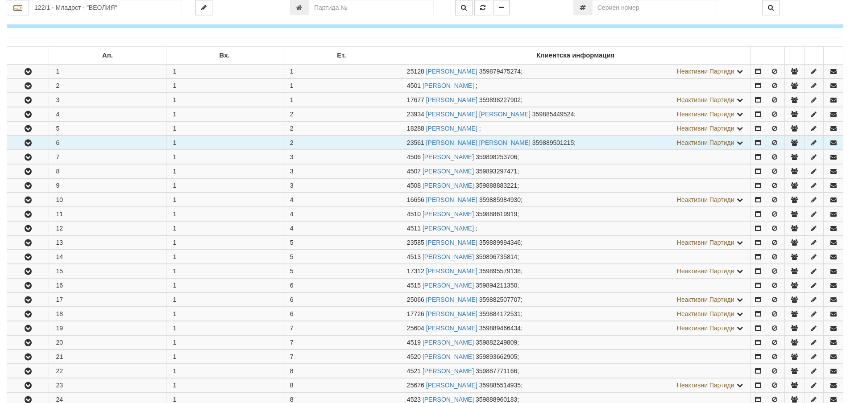
click at [41, 143] on button "button" at bounding box center [27, 142] width 41 height 13
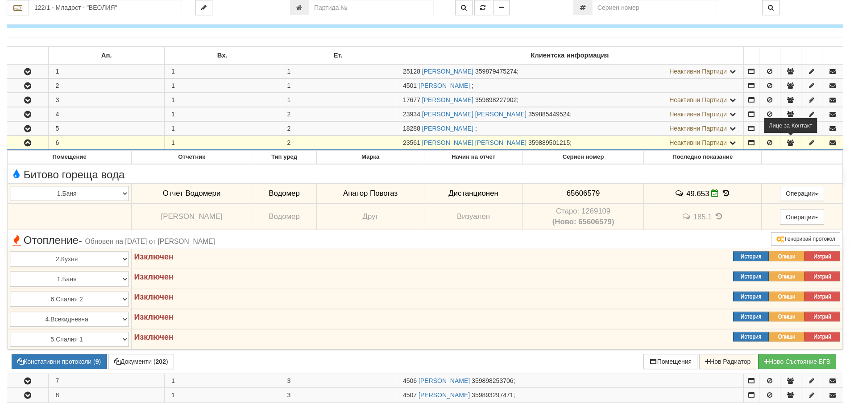
click at [793, 143] on icon "button" at bounding box center [790, 143] width 8 height 6
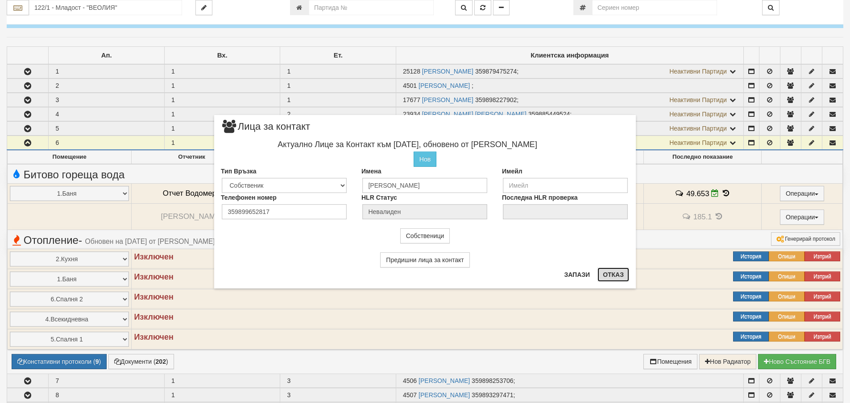
click at [620, 273] on button "Отказ" at bounding box center [613, 275] width 32 height 14
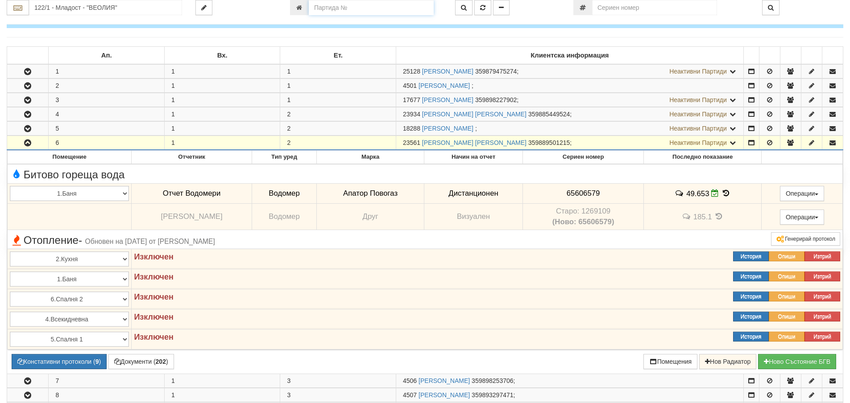
click at [337, 8] on input "number" at bounding box center [371, 7] width 125 height 15
type input "15817"
type input "133/6 - "ТЕХЕМ СЪРВИСИС" ЕООД"
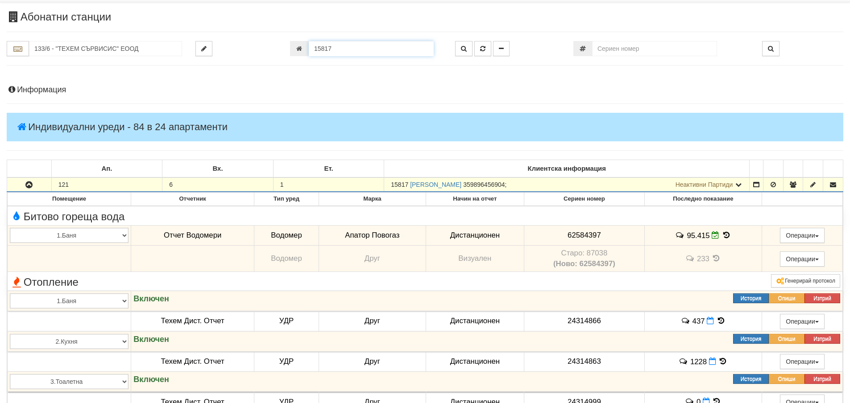
scroll to position [0, 0]
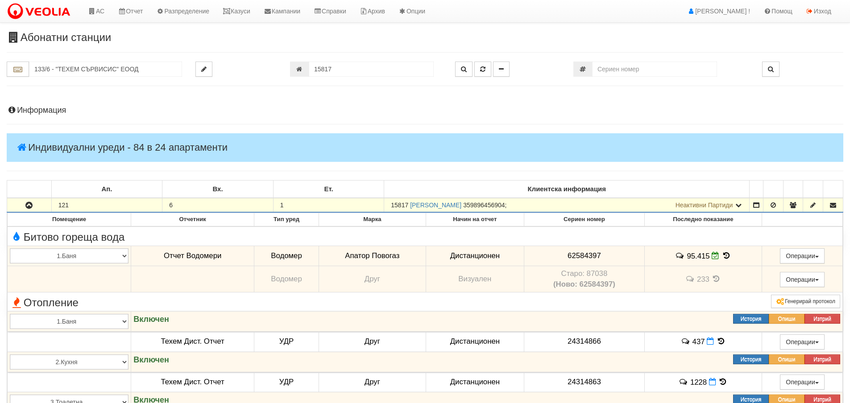
click at [25, 108] on h4 "Информация" at bounding box center [425, 110] width 836 height 9
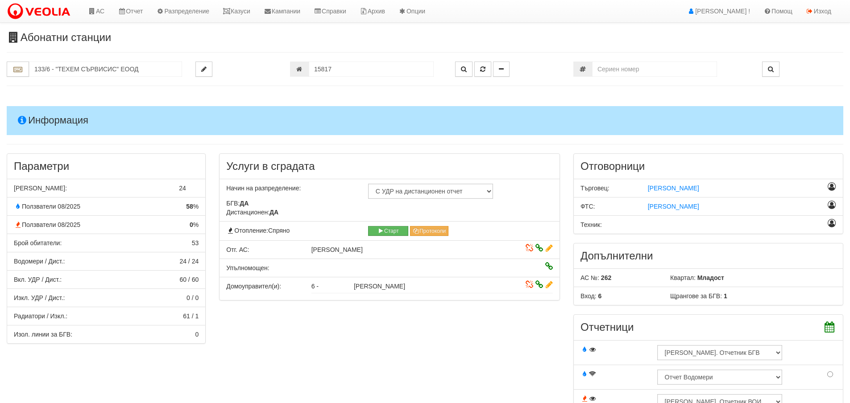
click at [41, 123] on h4 "Информация" at bounding box center [425, 120] width 836 height 29
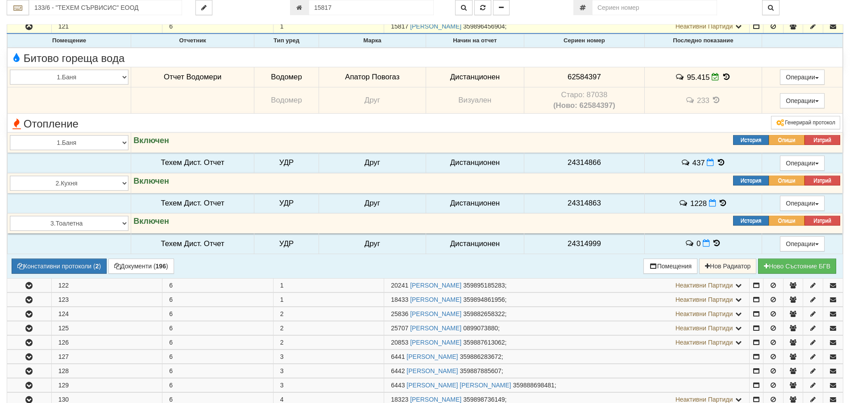
scroll to position [178, 0]
click at [723, 79] on icon at bounding box center [726, 78] width 10 height 8
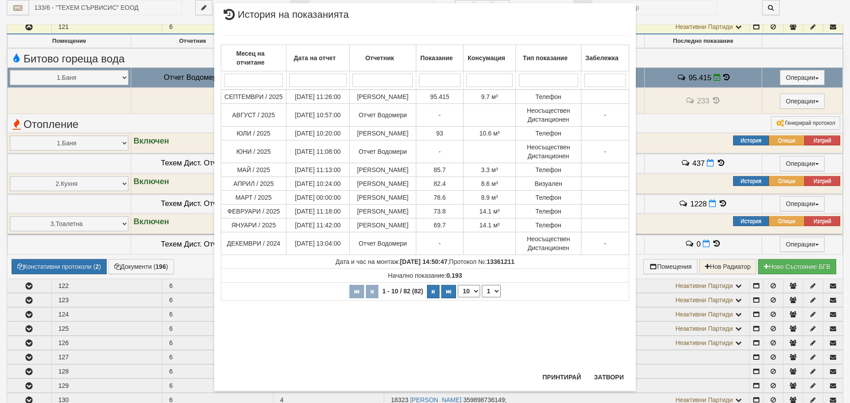
scroll to position [29, 0]
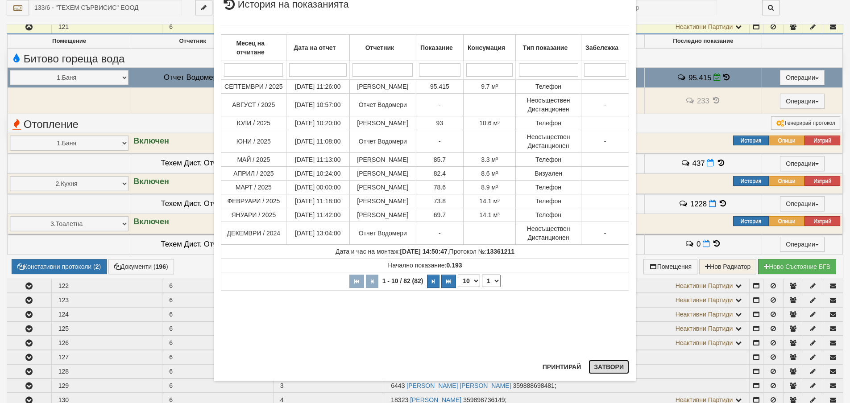
click at [604, 369] on button "Затвори" at bounding box center [608, 367] width 41 height 14
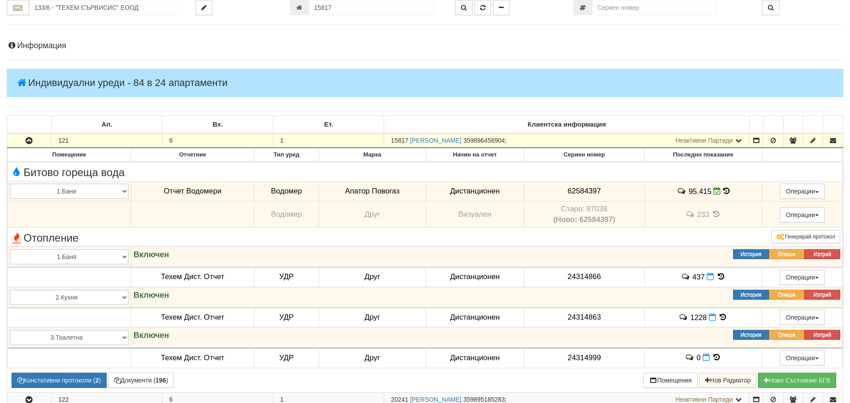
scroll to position [45, 0]
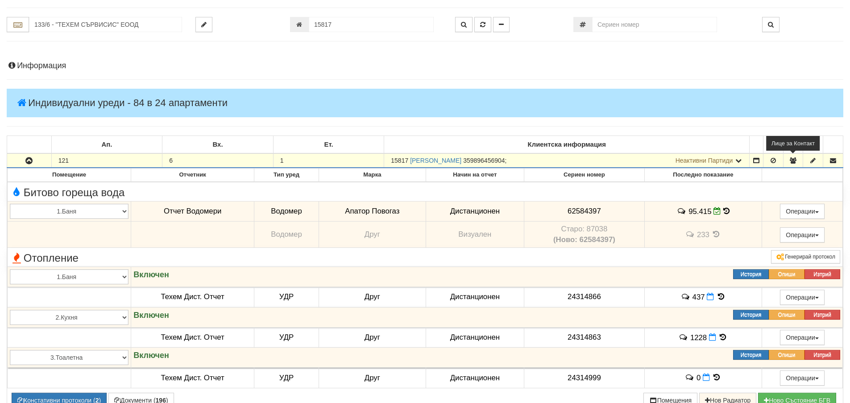
click at [792, 161] on icon "button" at bounding box center [793, 160] width 8 height 6
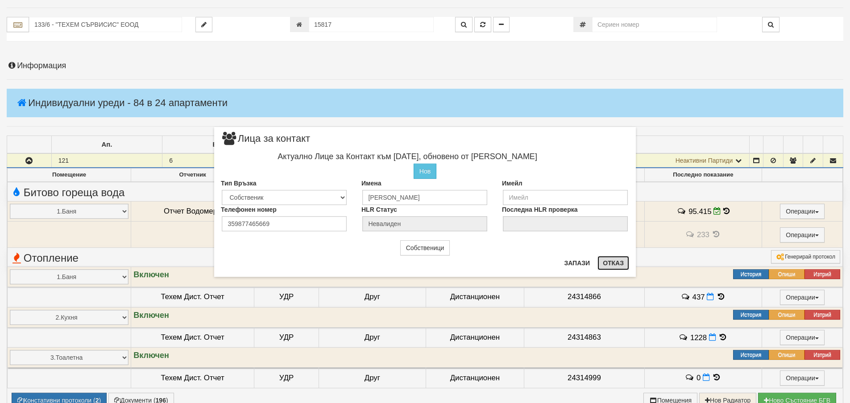
click at [619, 261] on button "Отказ" at bounding box center [613, 263] width 32 height 14
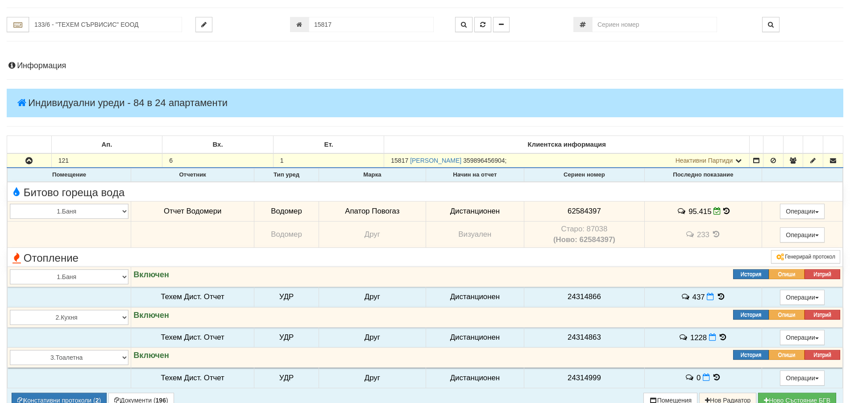
click at [723, 210] on icon at bounding box center [726, 211] width 6 height 8
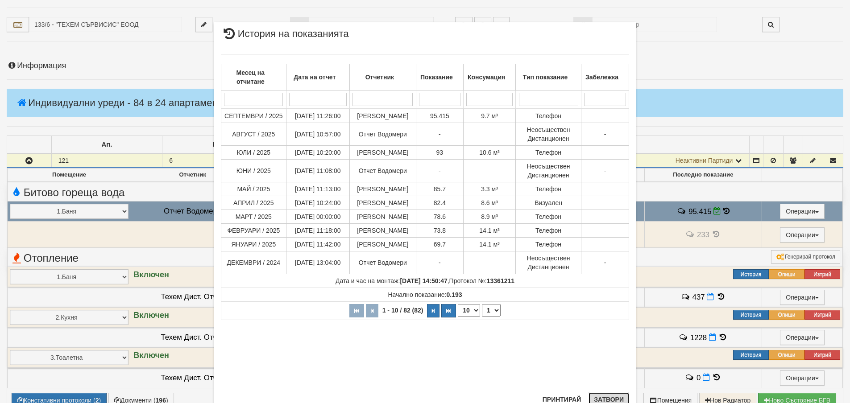
click at [607, 401] on button "Затвори" at bounding box center [608, 400] width 41 height 14
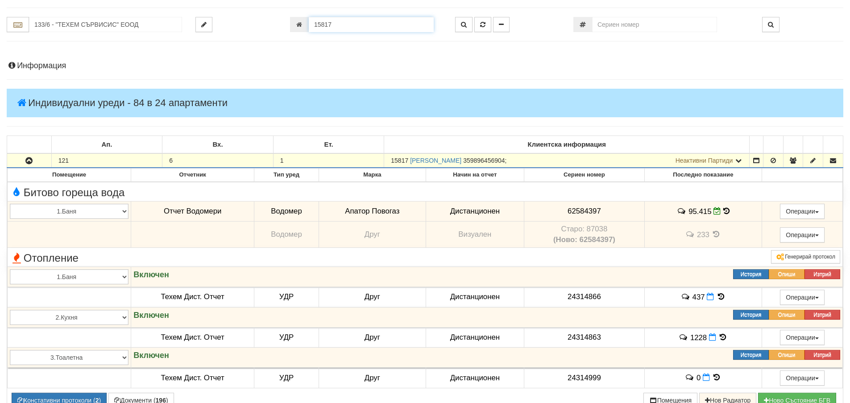
drag, startPoint x: 332, startPoint y: 22, endPoint x: 313, endPoint y: 22, distance: 19.6
click at [313, 22] on input "15817" at bounding box center [371, 24] width 125 height 15
type input "17497"
type input "ДГ №25 ЗЛАТНО ЗРЪНЦЕ - "ВЕОЛИЯ ЕНЕРДЖИ ВАРНА " ЕАД"
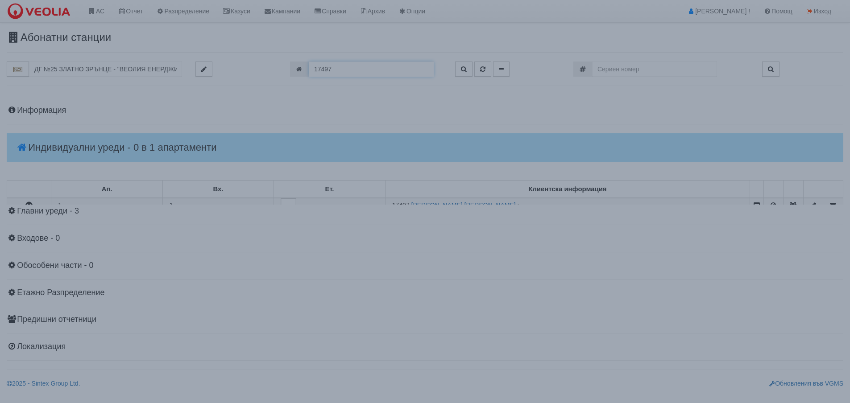
scroll to position [0, 0]
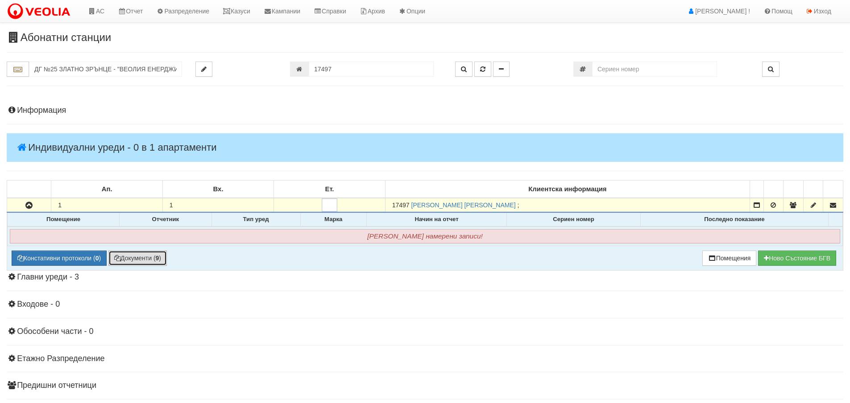
click at [149, 259] on button "Документи ( 9 )" at bounding box center [137, 258] width 58 height 15
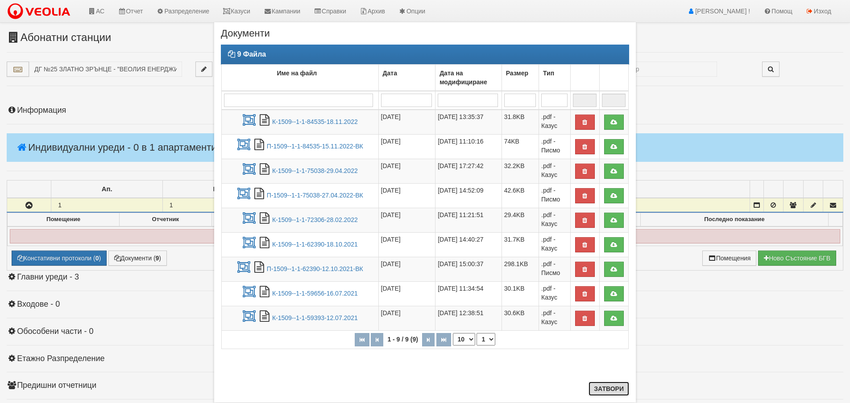
click at [605, 389] on button "Затвори" at bounding box center [608, 389] width 41 height 14
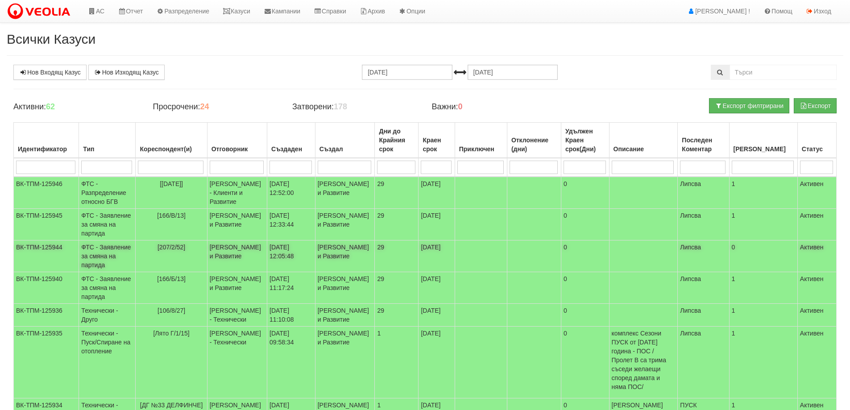
click at [106, 272] on td "ФТС - Заявление за смяна на партида" at bounding box center [107, 256] width 57 height 32
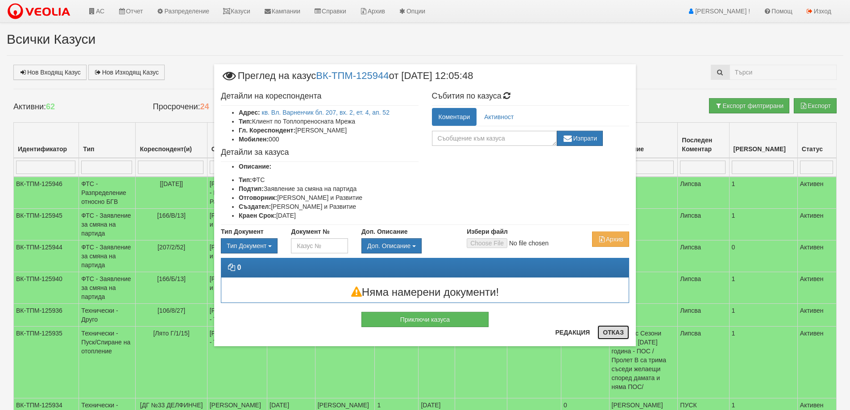
click at [613, 331] on button "Отказ" at bounding box center [613, 332] width 32 height 14
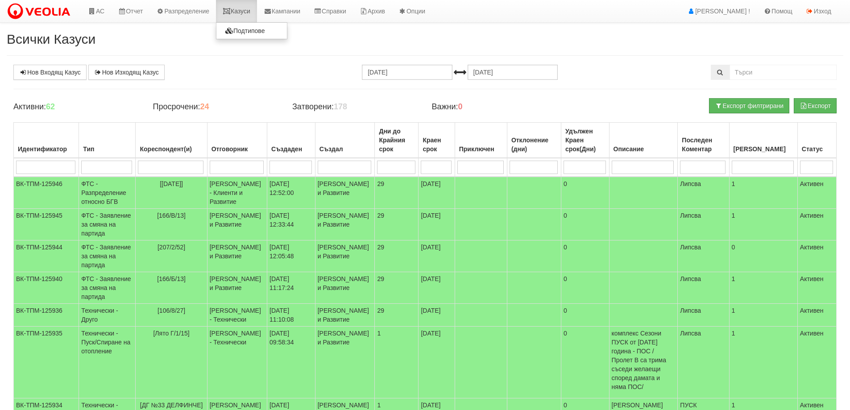
click at [244, 10] on link "Казуси" at bounding box center [236, 11] width 41 height 22
click at [243, 13] on link "Казуси" at bounding box center [236, 11] width 41 height 22
click at [44, 267] on td "ВК-ТПМ-125944" at bounding box center [46, 256] width 65 height 32
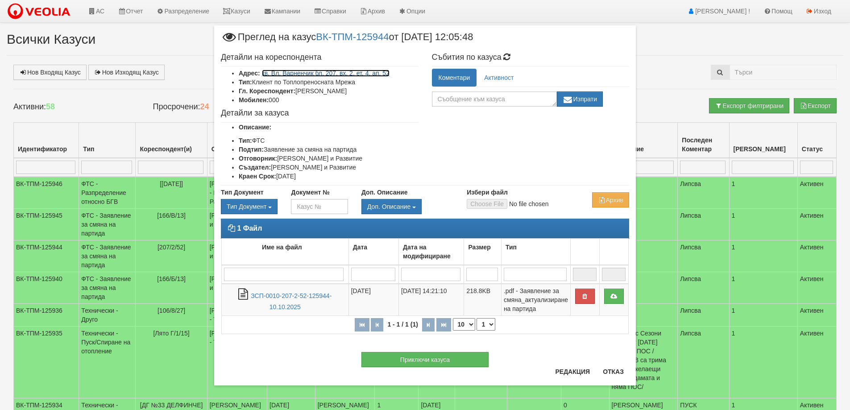
click at [356, 74] on link "кв. Вл. Варненчик бл. 207, вх. 2, ет. 4, ап. 52" at bounding box center [326, 73] width 128 height 7
click at [621, 376] on button "Отказ" at bounding box center [613, 371] width 32 height 14
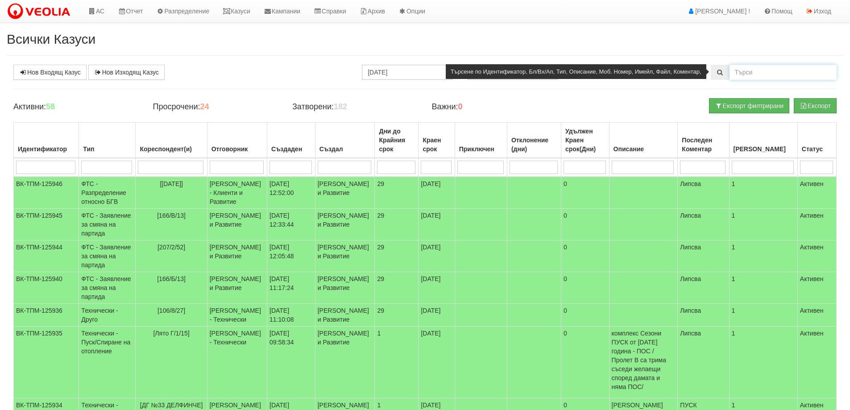
click at [747, 74] on input "text" at bounding box center [782, 72] width 107 height 15
type input "133/6/"
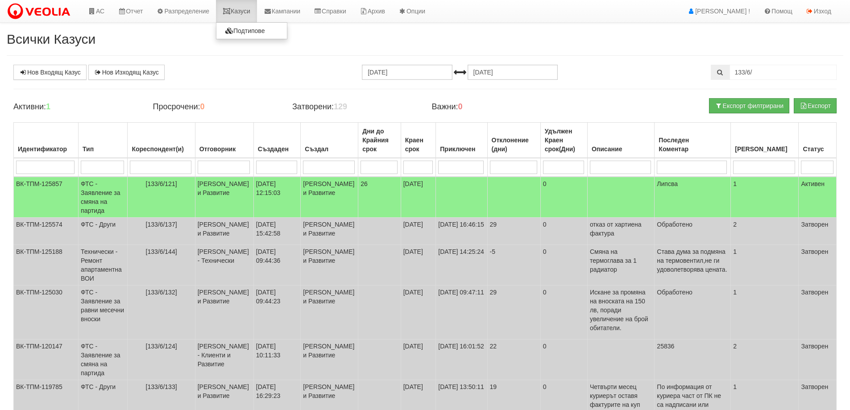
click at [250, 9] on link "Казуси" at bounding box center [236, 11] width 41 height 22
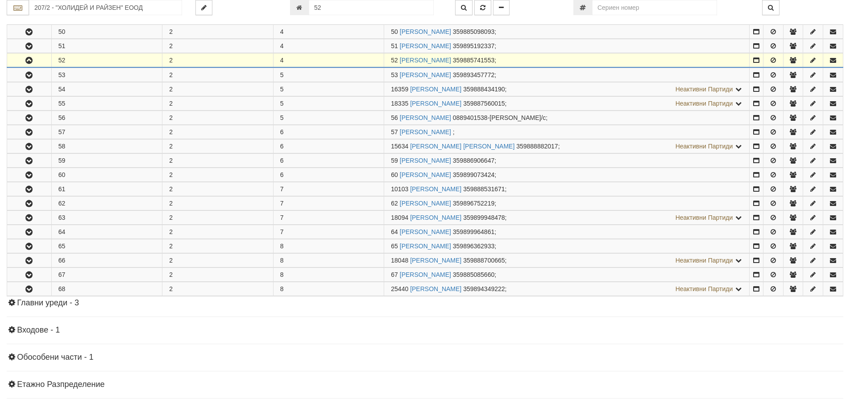
scroll to position [390, 0]
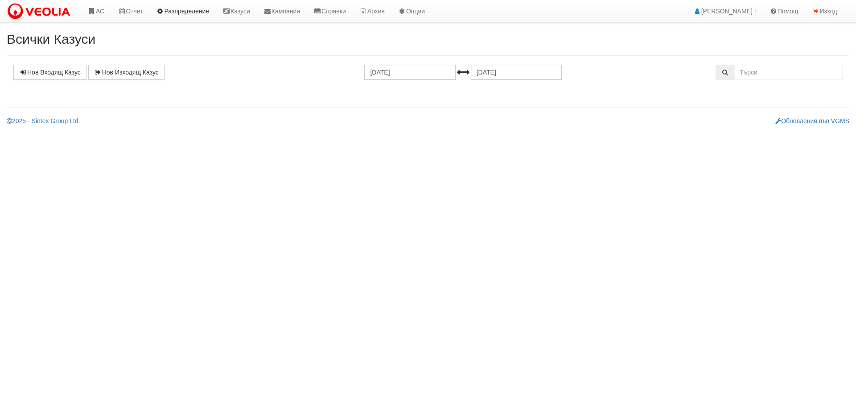
select select "1"
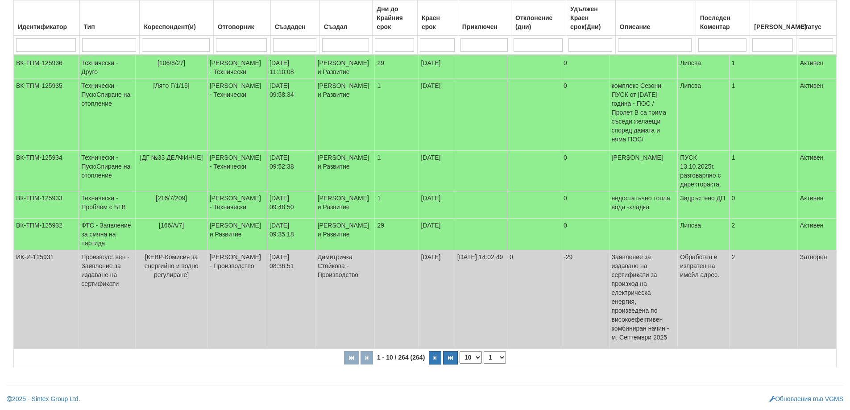
scroll to position [288, 0]
click at [478, 358] on select "10 20 30 40" at bounding box center [470, 357] width 22 height 12
select select "40"
click at [461, 364] on select "10 20 30 40" at bounding box center [470, 357] width 22 height 12
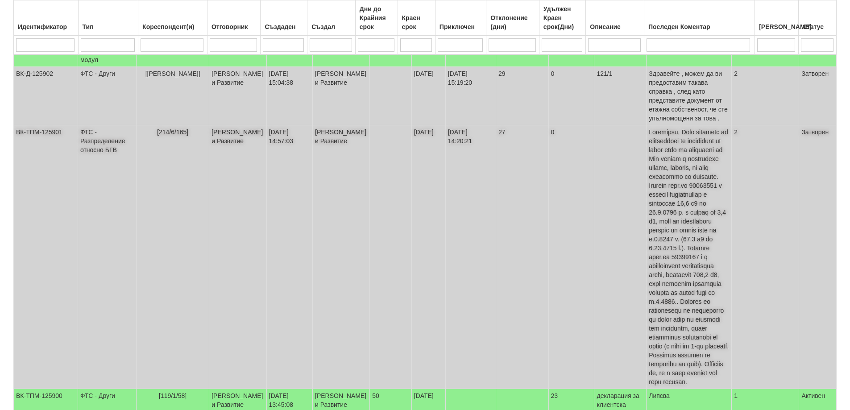
scroll to position [1314, 0]
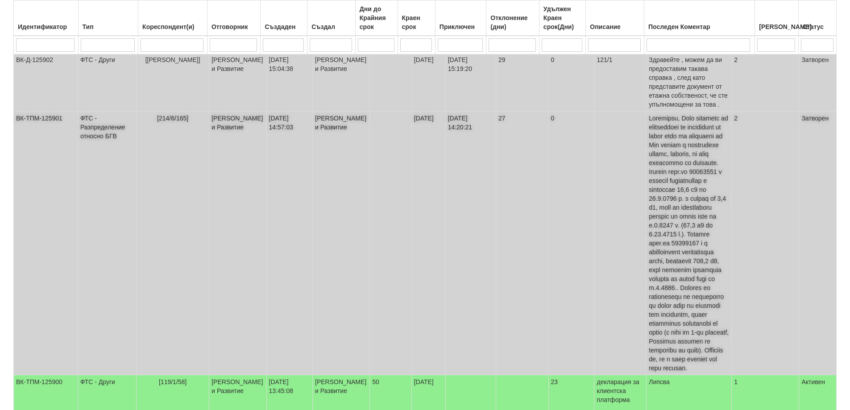
click at [91, 168] on td "ФТС - Разпределение относно БГВ" at bounding box center [107, 244] width 58 height 264
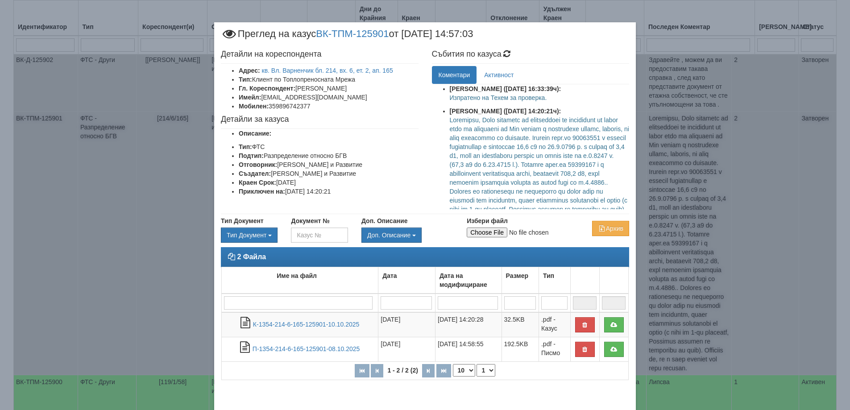
scroll to position [36, 0]
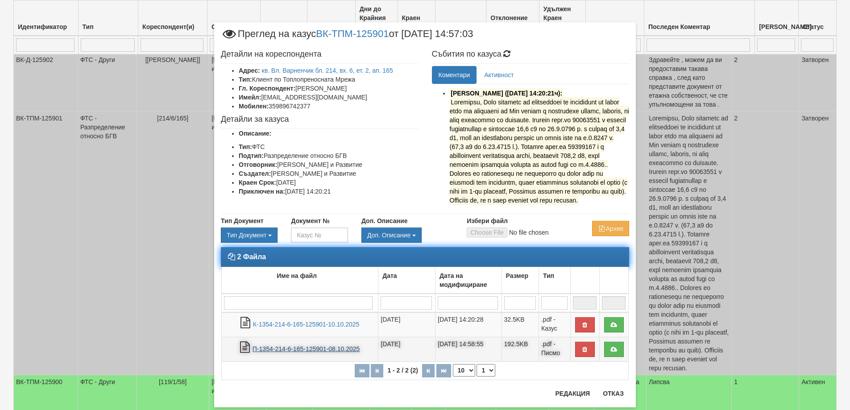
click at [293, 348] on link "П-1354-214-6-165-125901-08.10.2025" at bounding box center [305, 348] width 107 height 7
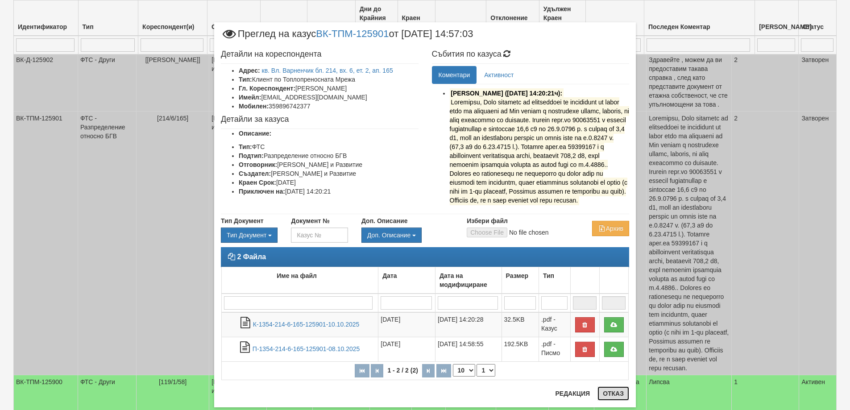
click at [615, 394] on button "Отказ" at bounding box center [613, 393] width 32 height 14
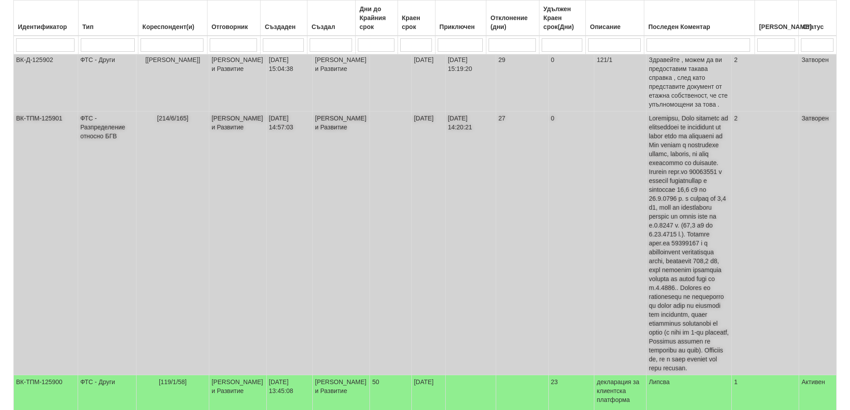
click at [173, 122] on span "[214/6/165]" at bounding box center [172, 118] width 31 height 7
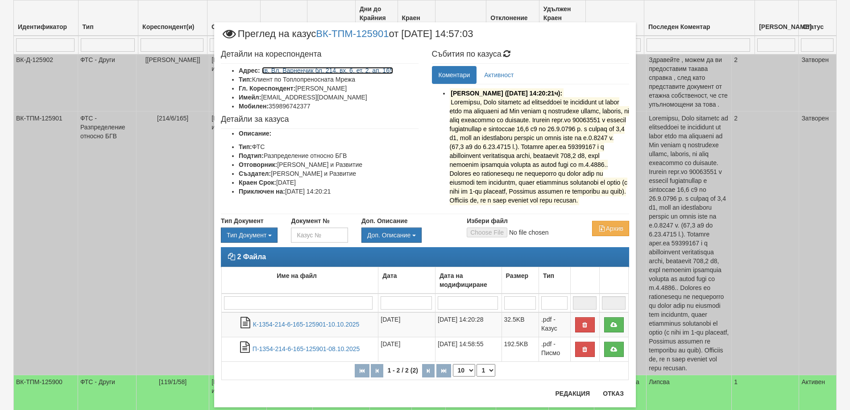
click at [319, 73] on link "кв. Вл. Варненчик бл. 214, вх. 6, ет. 2, ап. 165" at bounding box center [327, 70] width 131 height 7
click at [614, 397] on button "Отказ" at bounding box center [613, 393] width 32 height 14
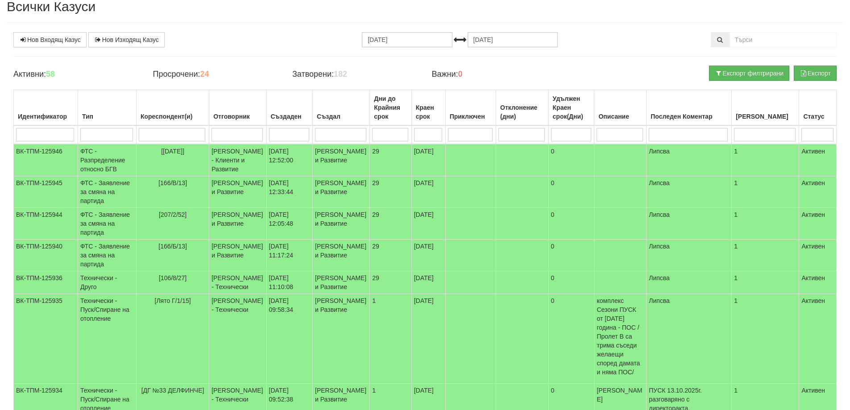
scroll to position [0, 0]
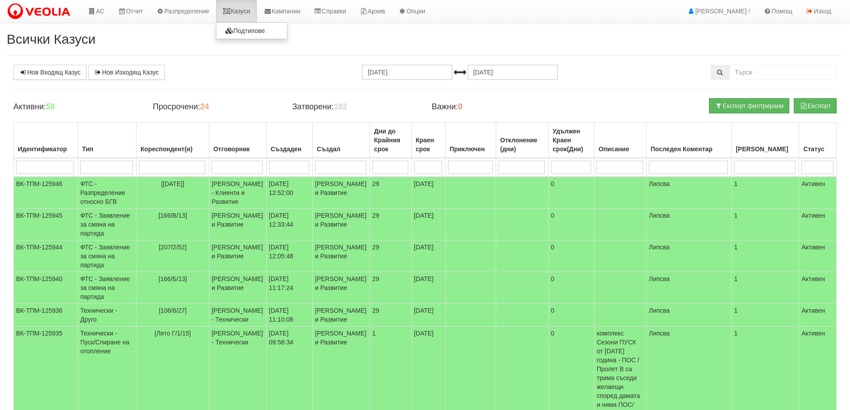
click at [241, 10] on link "Казуси" at bounding box center [236, 11] width 41 height 22
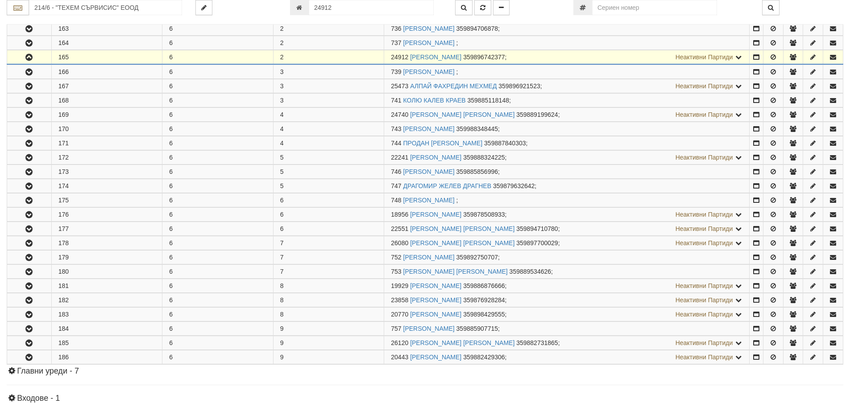
scroll to position [248, 0]
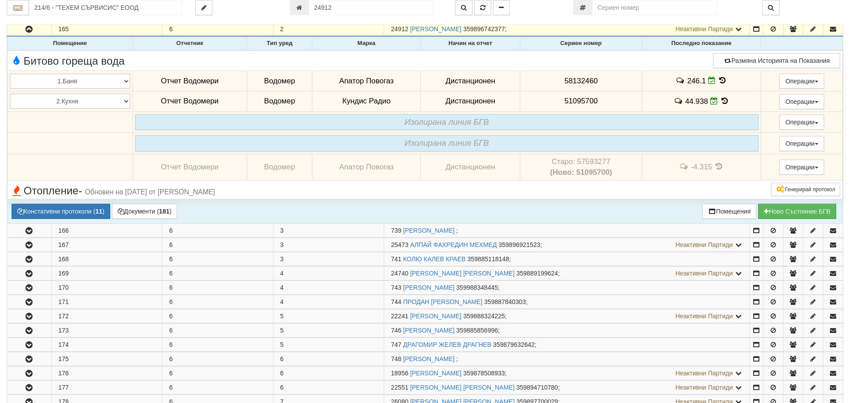
click at [720, 99] on icon at bounding box center [725, 101] width 10 height 8
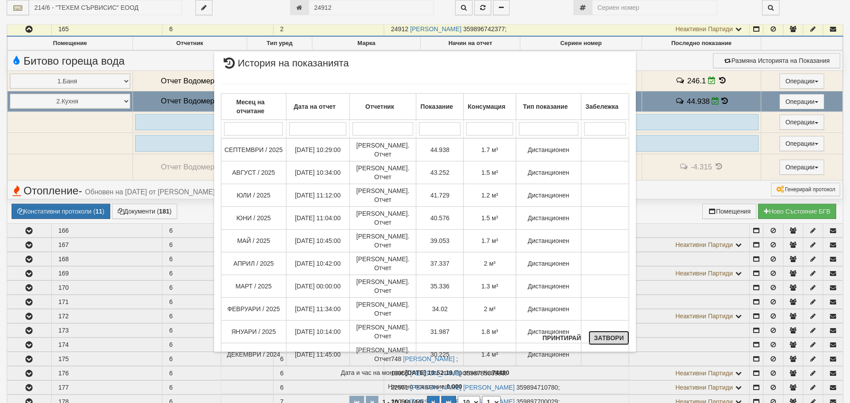
click at [614, 339] on button "Затвори" at bounding box center [608, 338] width 41 height 14
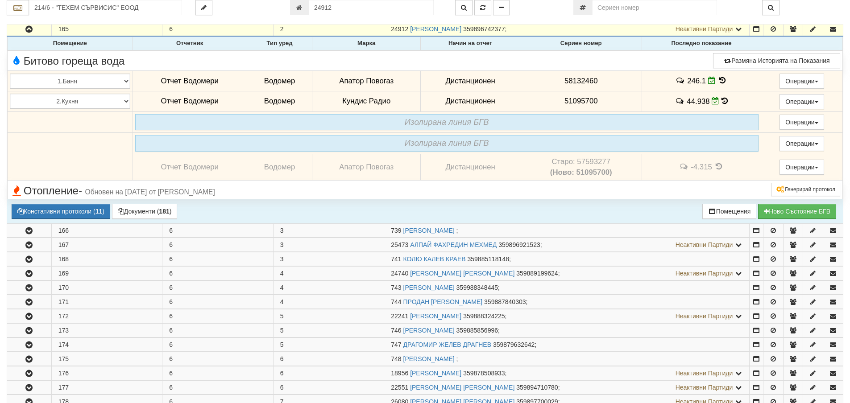
click at [720, 80] on icon at bounding box center [723, 81] width 10 height 8
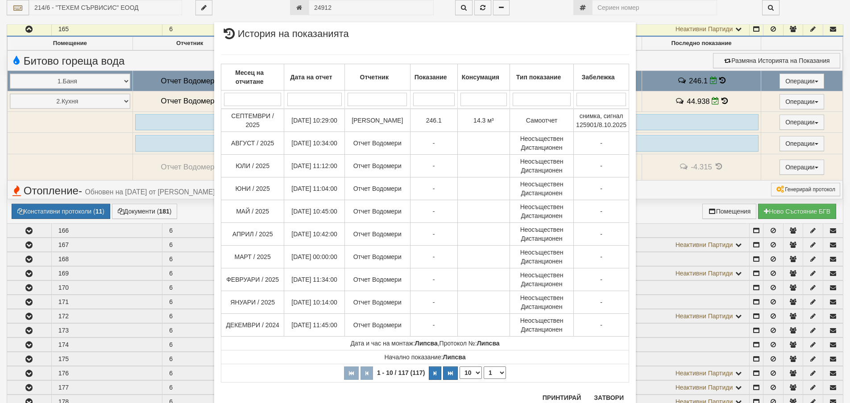
scroll to position [31, 0]
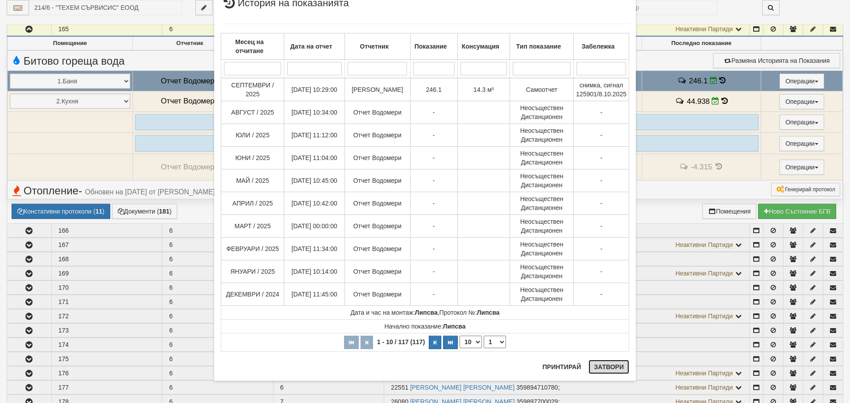
click at [609, 365] on button "Затвори" at bounding box center [608, 367] width 41 height 14
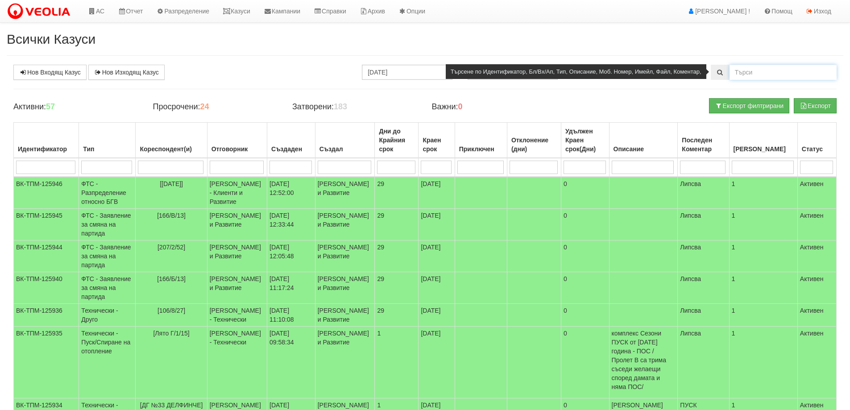
click at [759, 71] on input "text" at bounding box center [782, 72] width 107 height 15
type input "златно зрънце"
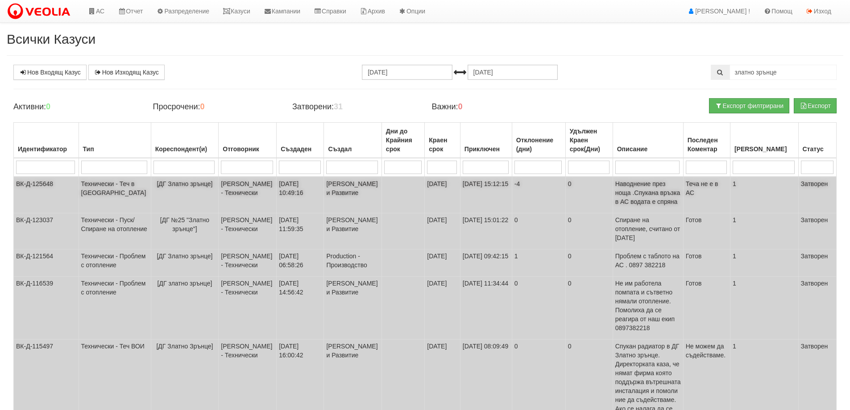
click at [98, 185] on td "Технически - Теч в АС" at bounding box center [115, 195] width 72 height 37
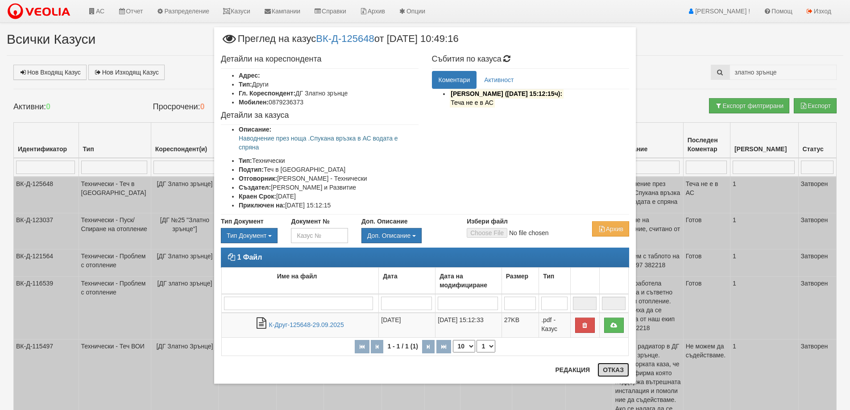
click at [616, 369] on button "Отказ" at bounding box center [613, 370] width 32 height 14
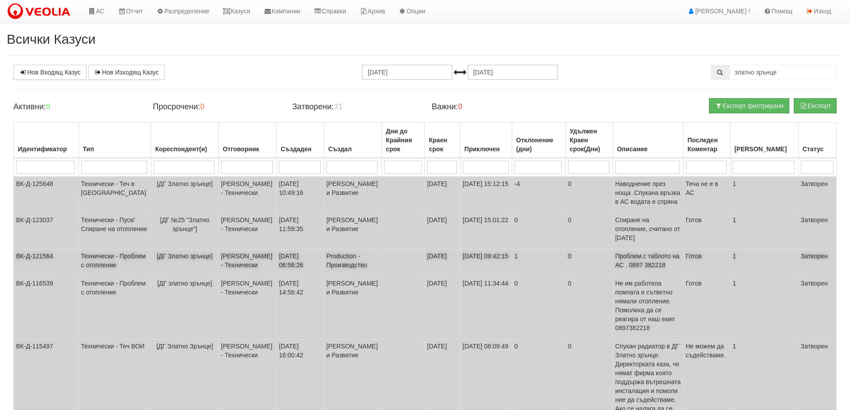
click at [94, 274] on td "Технически - Проблем с отопление" at bounding box center [115, 262] width 72 height 27
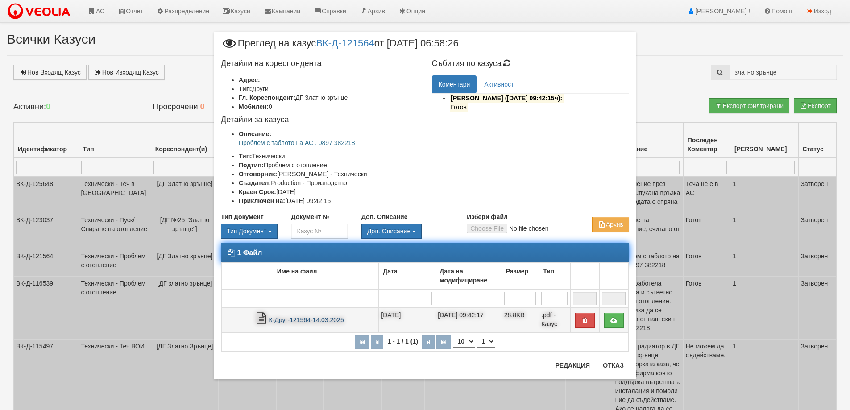
click at [291, 319] on link "К-Друг-121564-14.03.2025" at bounding box center [306, 319] width 75 height 7
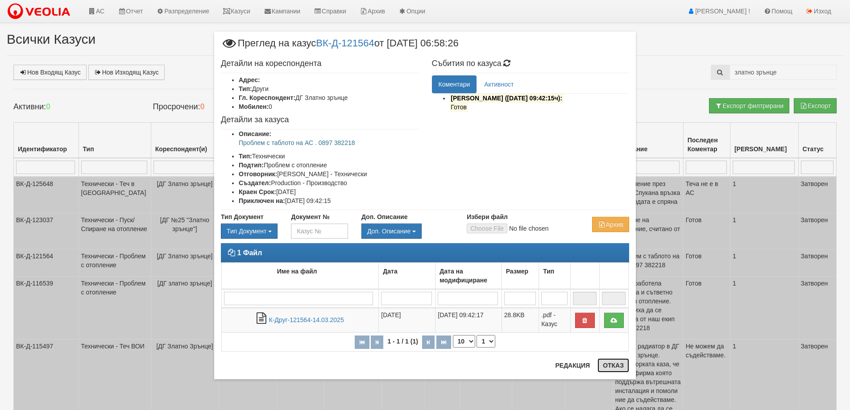
click at [615, 366] on button "Отказ" at bounding box center [613, 365] width 32 height 14
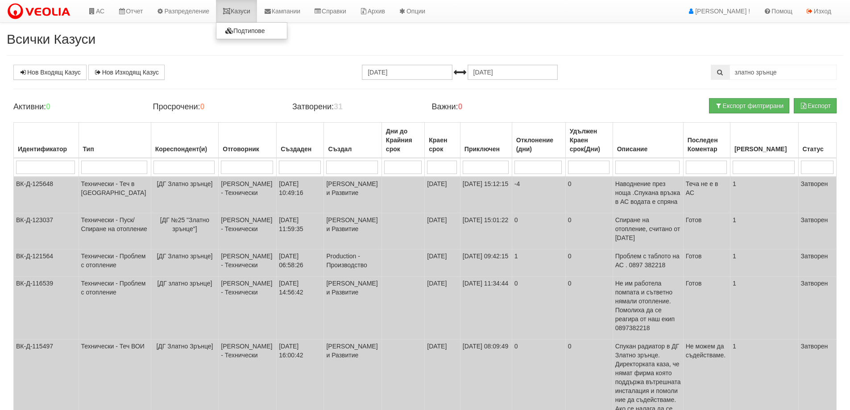
click at [246, 9] on link "Казуси" at bounding box center [236, 11] width 41 height 22
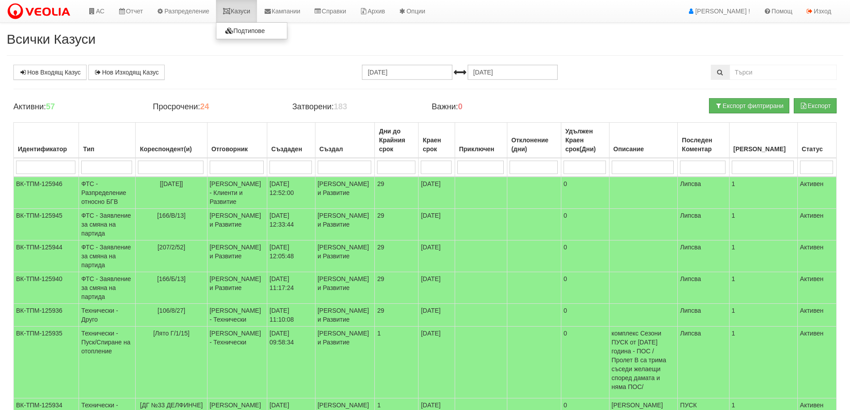
click at [242, 8] on link "Казуси" at bounding box center [236, 11] width 41 height 22
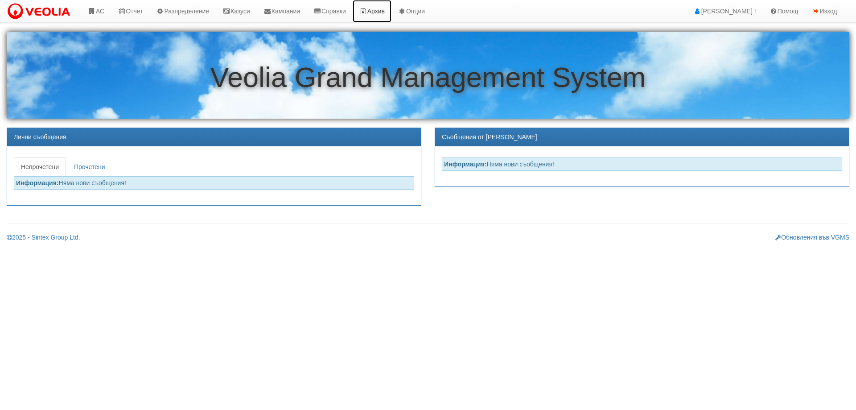
click at [388, 10] on link "Архив" at bounding box center [372, 11] width 39 height 22
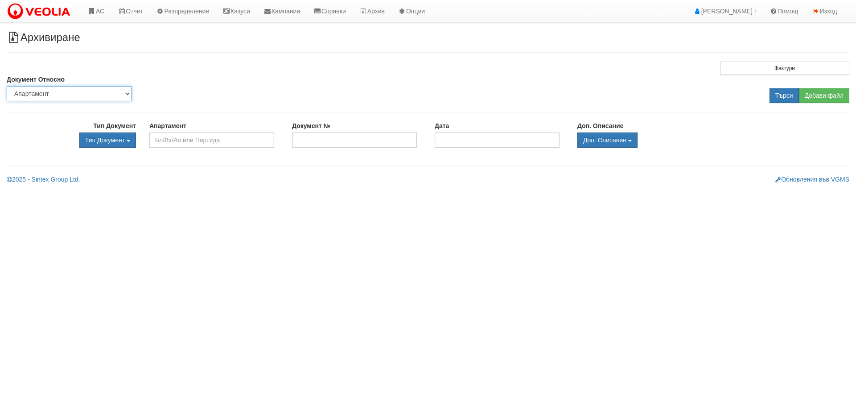
click at [78, 95] on select "Партида Апартамент Сграда Институция Партньор" at bounding box center [69, 93] width 125 height 15
click at [7, 86] on select "Партида Апартамент Сграда Институция Партньор" at bounding box center [69, 93] width 125 height 15
click at [124, 94] on select "Партида Апартамент Сграда Институция Партньор" at bounding box center [69, 93] width 125 height 15
select select "2"
click at [7, 86] on select "Партида Апартамент Сграда Институция Партньор" at bounding box center [69, 93] width 125 height 15
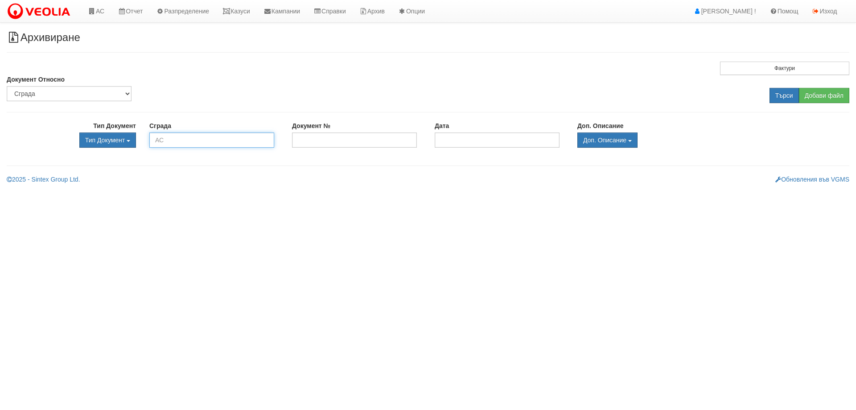
click at [166, 138] on input "text" at bounding box center [211, 139] width 125 height 15
click at [200, 157] on div "ДГ №25 ЗЛАТНО ЗРЪНЦЕ - Младост - "ВЕОЛИЯ"" at bounding box center [212, 159] width 122 height 21
type input "ДГ №25 ЗЛАТНО ЗРЪНЦЕ - Младост - "ВЕОЛИЯ""
click at [783, 95] on input "Търси" at bounding box center [784, 95] width 29 height 15
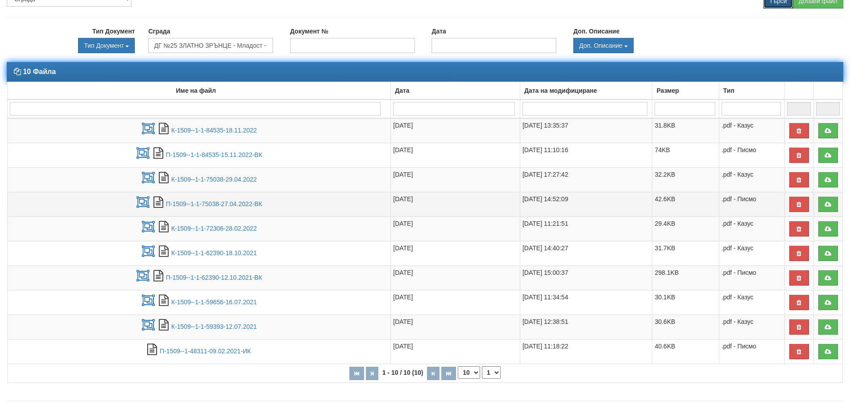
scroll to position [110, 0]
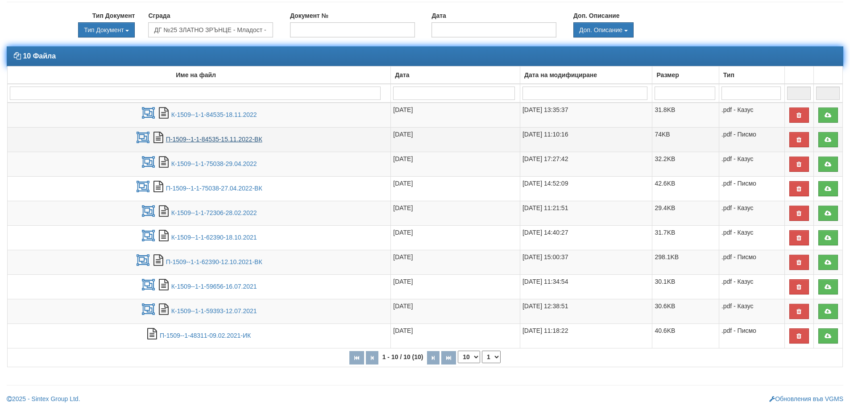
click at [225, 141] on link "П-1509--1-1-84535-15.11.2022-ВК" at bounding box center [214, 139] width 96 height 7
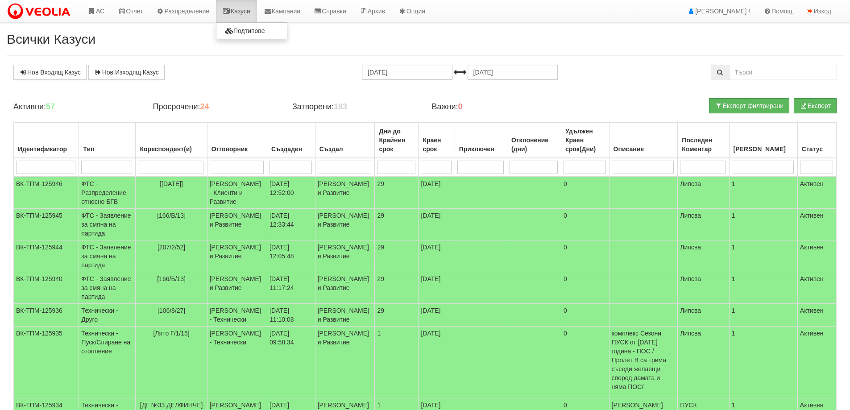
click at [251, 14] on link "Казуси" at bounding box center [236, 11] width 41 height 22
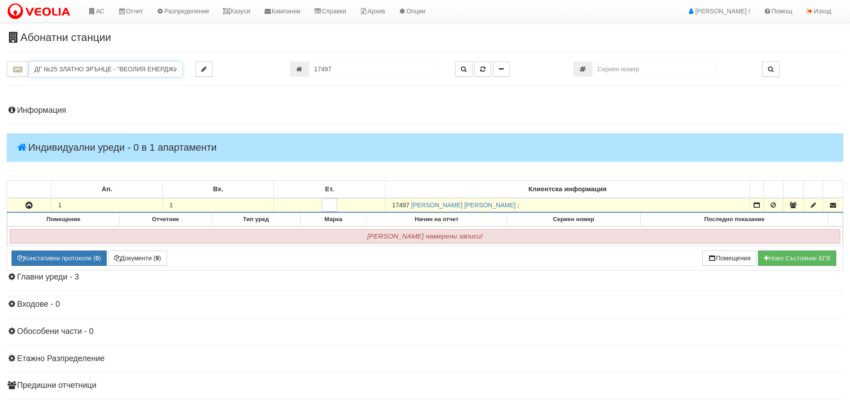
click at [67, 66] on input "ДГ №25 ЗЛАТНО ЗРЪНЦЕ - "ВЕОЛИЯ ЕНЕРДЖИ [GEOGRAPHIC_DATA] " ЕАД" at bounding box center [105, 69] width 153 height 15
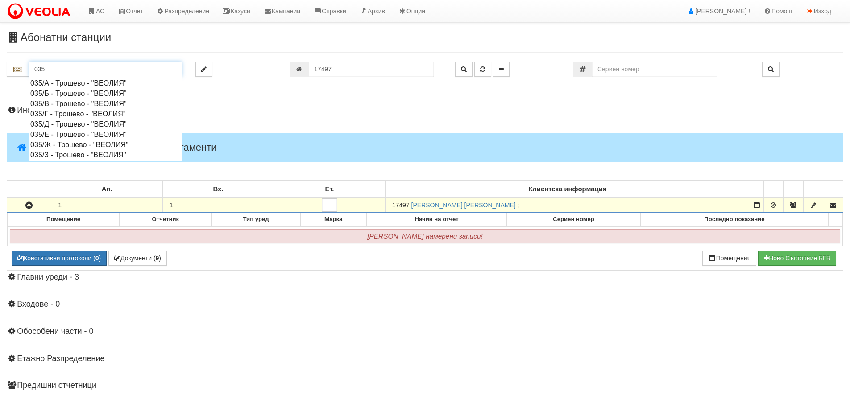
click at [74, 155] on div "035/З - Трошево - "ВЕОЛИЯ"" at bounding box center [105, 155] width 150 height 10
type input "035/З - Трошево - "ВЕОЛИЯ""
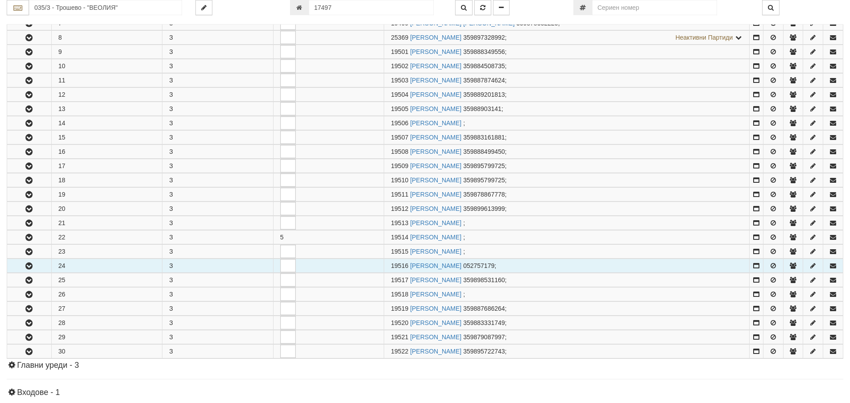
scroll to position [357, 0]
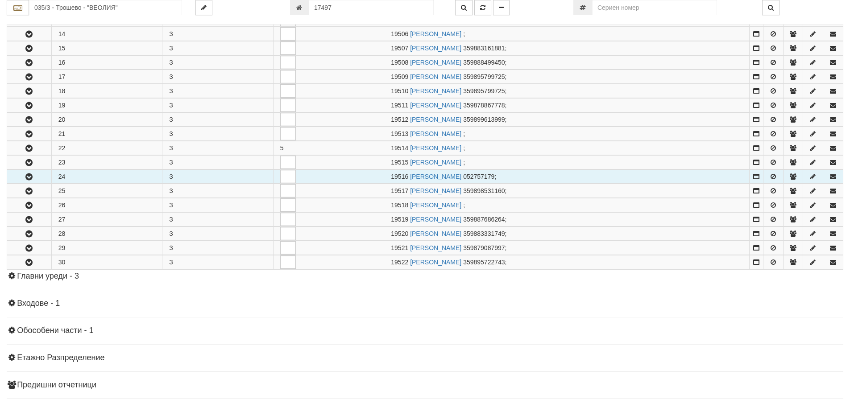
click at [33, 177] on icon "button" at bounding box center [29, 177] width 11 height 6
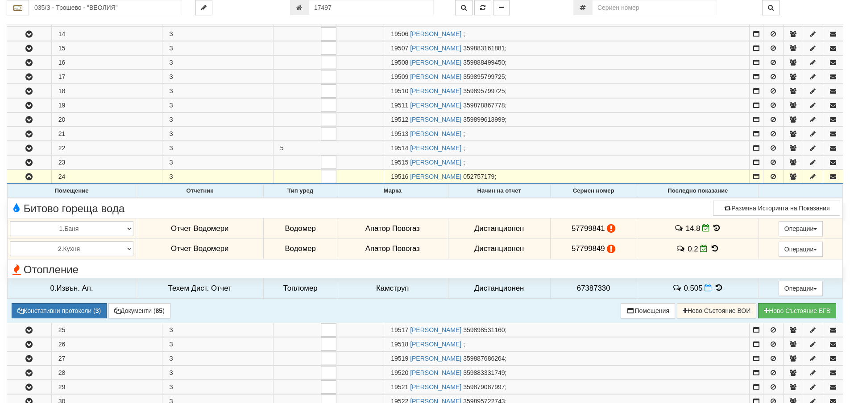
click at [715, 228] on icon at bounding box center [717, 228] width 10 height 8
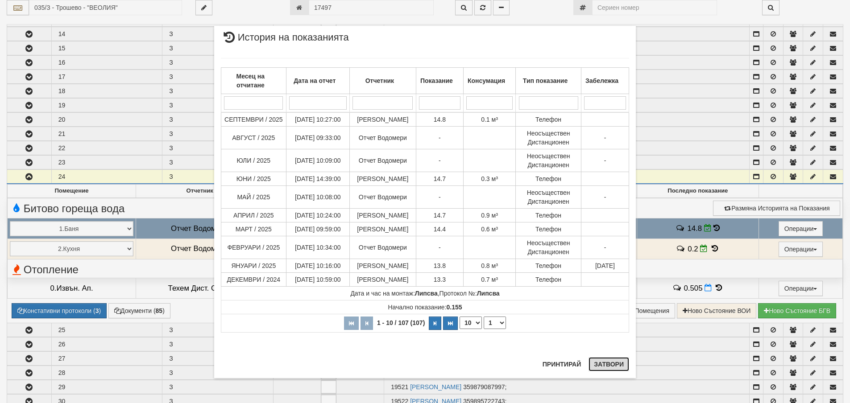
click at [609, 364] on button "Затвори" at bounding box center [608, 364] width 41 height 14
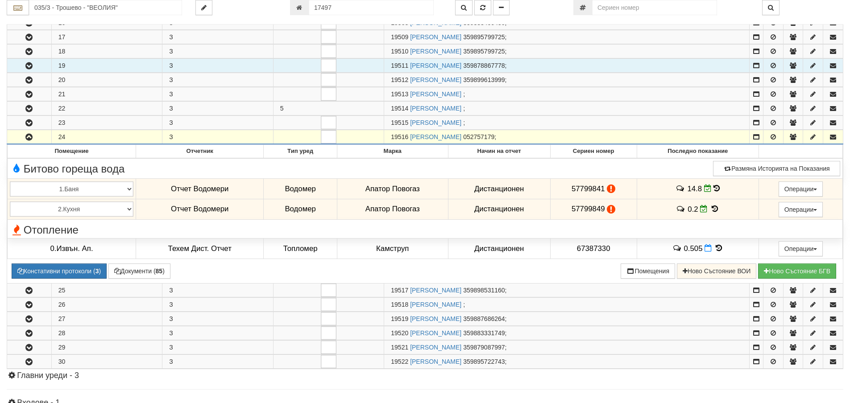
scroll to position [401, 0]
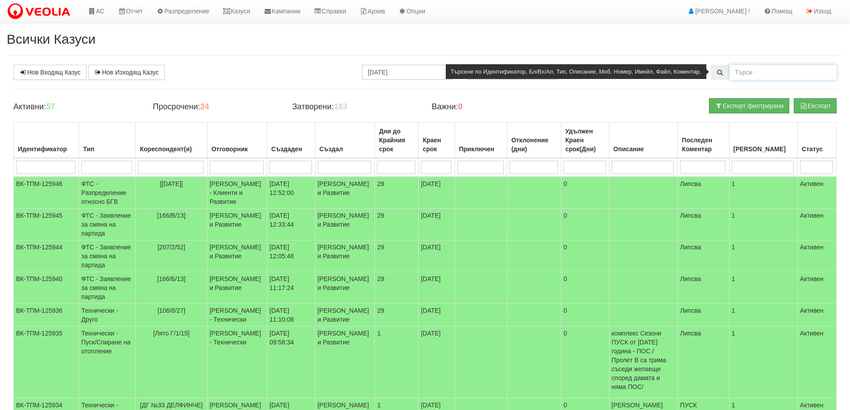
click at [752, 71] on input "text" at bounding box center [782, 72] width 107 height 15
type input "вик"
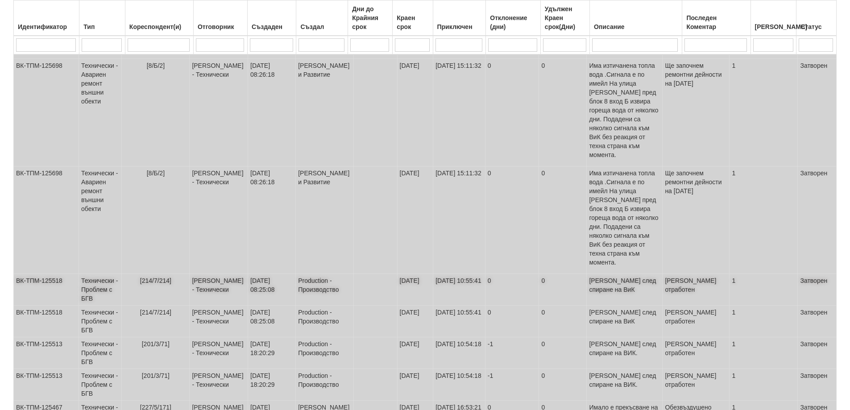
scroll to position [323, 0]
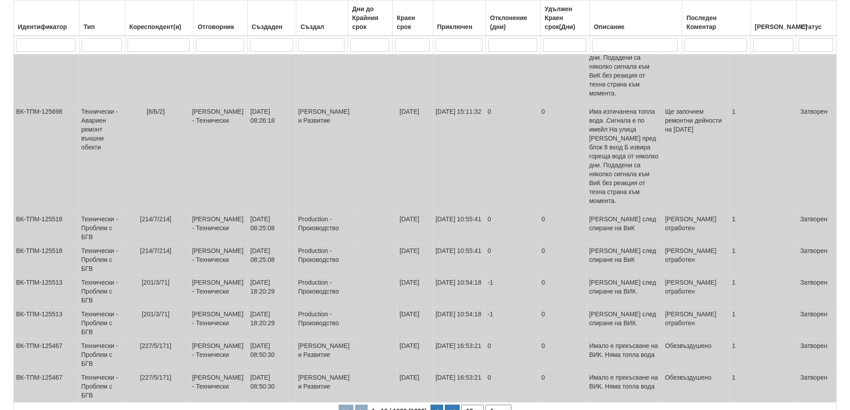
click at [478, 405] on select "10 20 30 40" at bounding box center [472, 411] width 22 height 12
select select "40"
click at [463, 410] on select "10 20 30 40" at bounding box center [472, 411] width 22 height 12
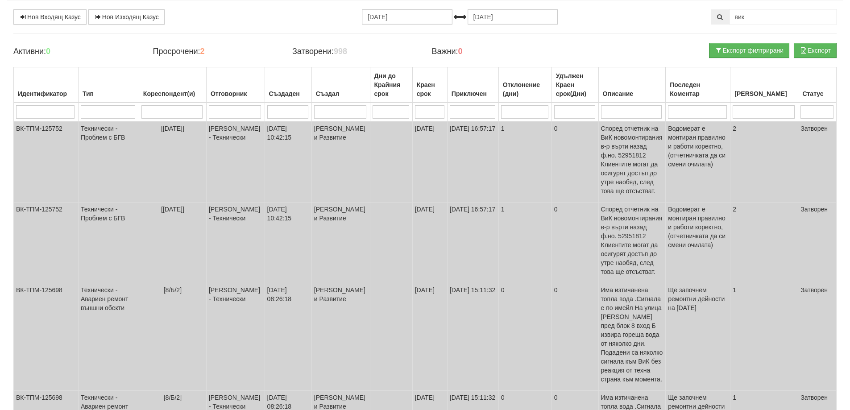
scroll to position [11, 0]
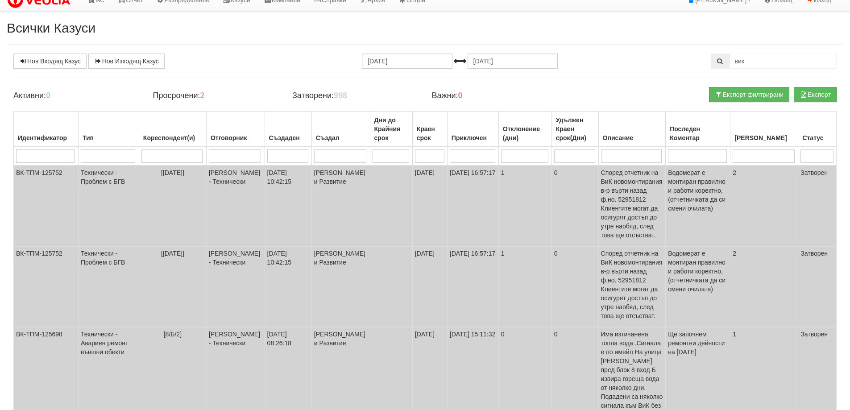
click at [323, 154] on input "search" at bounding box center [340, 155] width 52 height 13
click at [233, 155] on input "search" at bounding box center [235, 155] width 52 height 13
type input "[PERSON_NAME]"
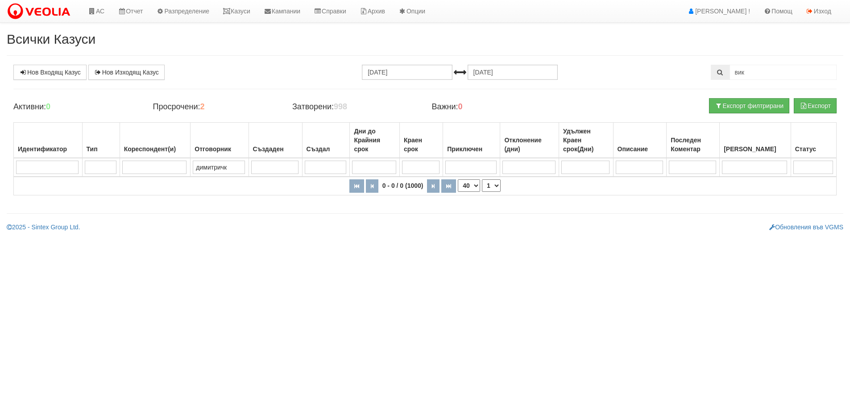
type input "[PERSON_NAME]"
drag, startPoint x: 236, startPoint y: 165, endPoint x: 184, endPoint y: 168, distance: 52.3
click at [184, 168] on tr "[PERSON_NAME]" at bounding box center [428, 167] width 829 height 19
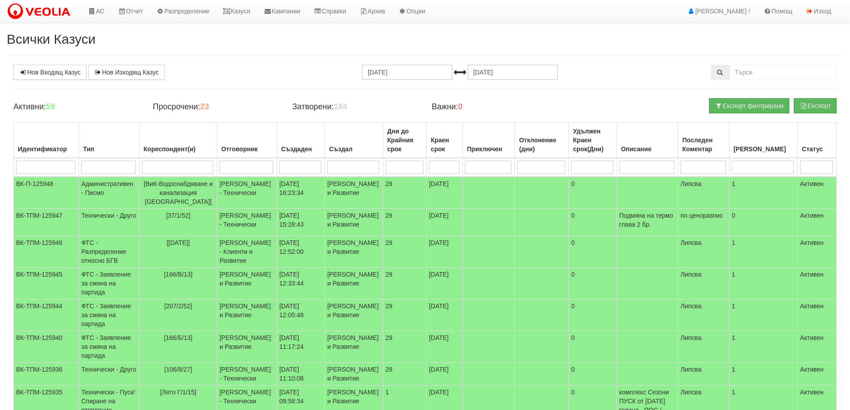
click at [229, 168] on input "search" at bounding box center [246, 167] width 54 height 13
type input "денис"
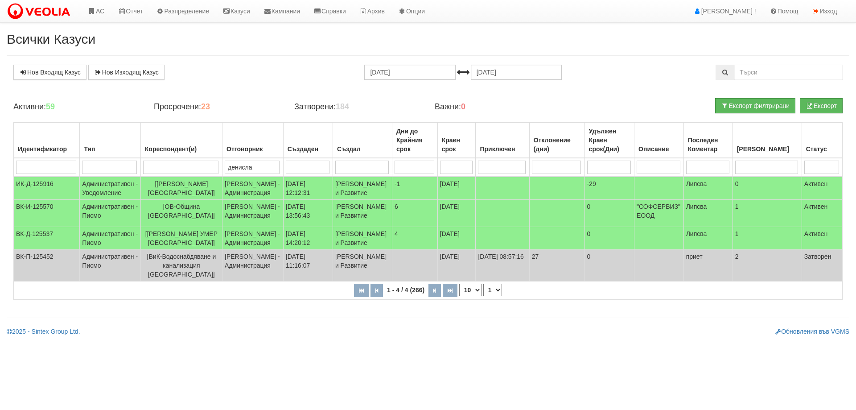
type input "денислав"
click at [125, 281] on td "Административен - Писмо" at bounding box center [110, 266] width 61 height 32
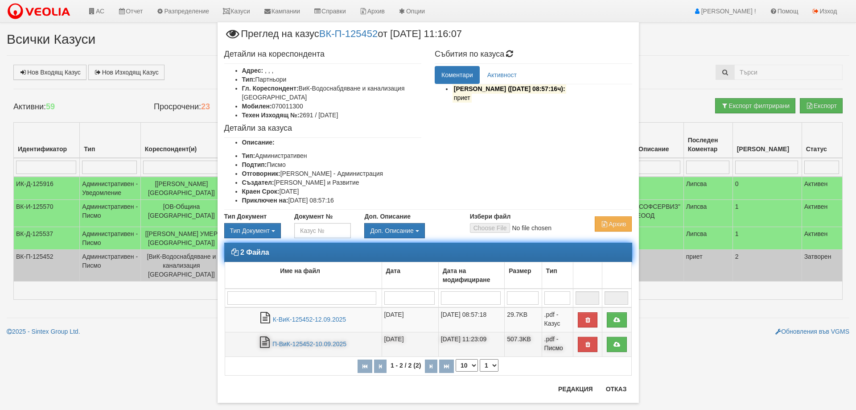
click at [298, 338] on td "П-ВиК-125452-10.09.2025" at bounding box center [303, 344] width 157 height 25
click at [300, 343] on link "П-ВиК-125452-10.09.2025" at bounding box center [310, 343] width 74 height 7
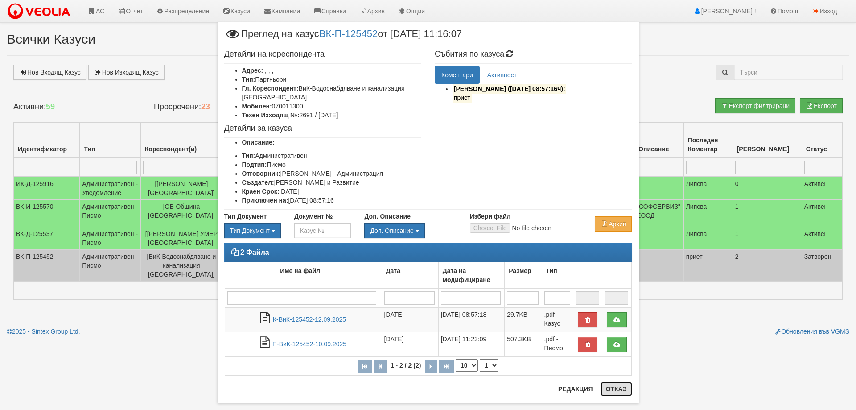
click at [609, 388] on button "Отказ" at bounding box center [617, 389] width 32 height 14
